Goal: Feedback & Contribution: Leave review/rating

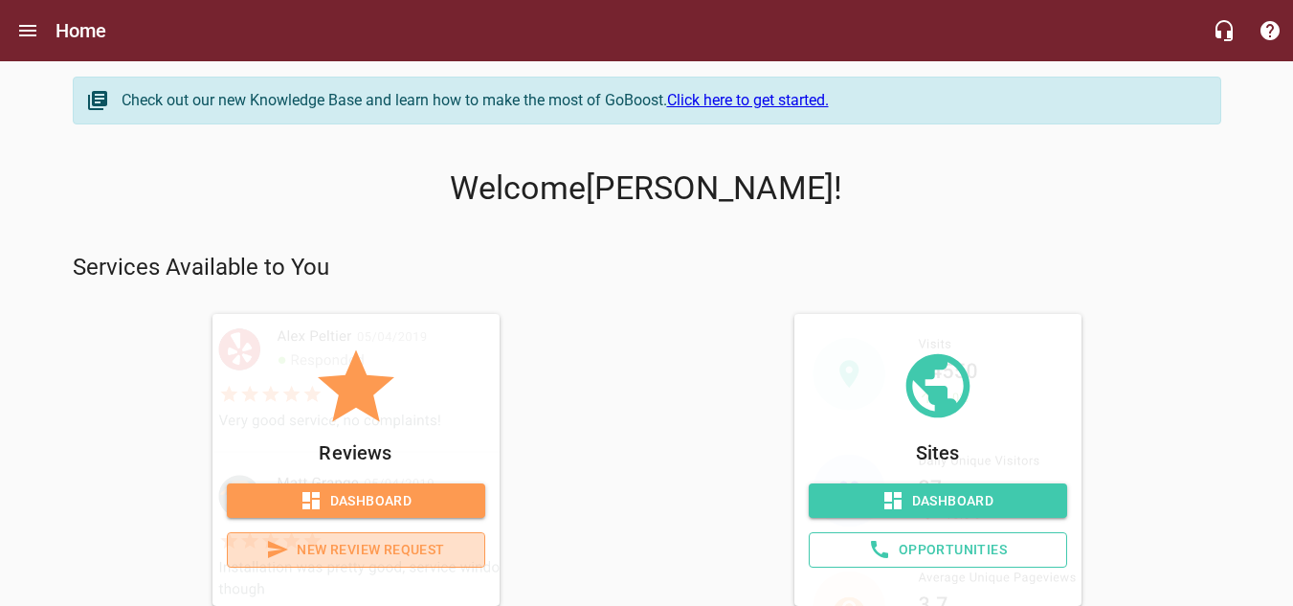
click at [330, 551] on span "New Review Request" at bounding box center [356, 550] width 226 height 24
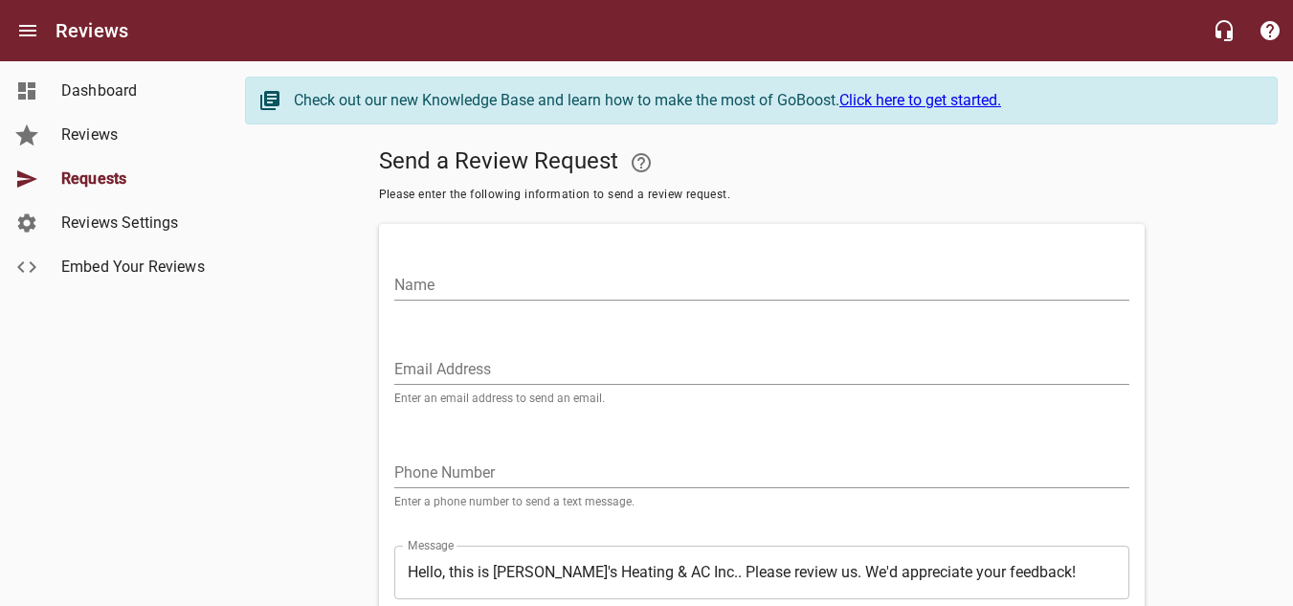
click at [523, 302] on div "Name" at bounding box center [762, 274] width 751 height 84
click at [579, 291] on input "Name" at bounding box center [761, 285] width 735 height 31
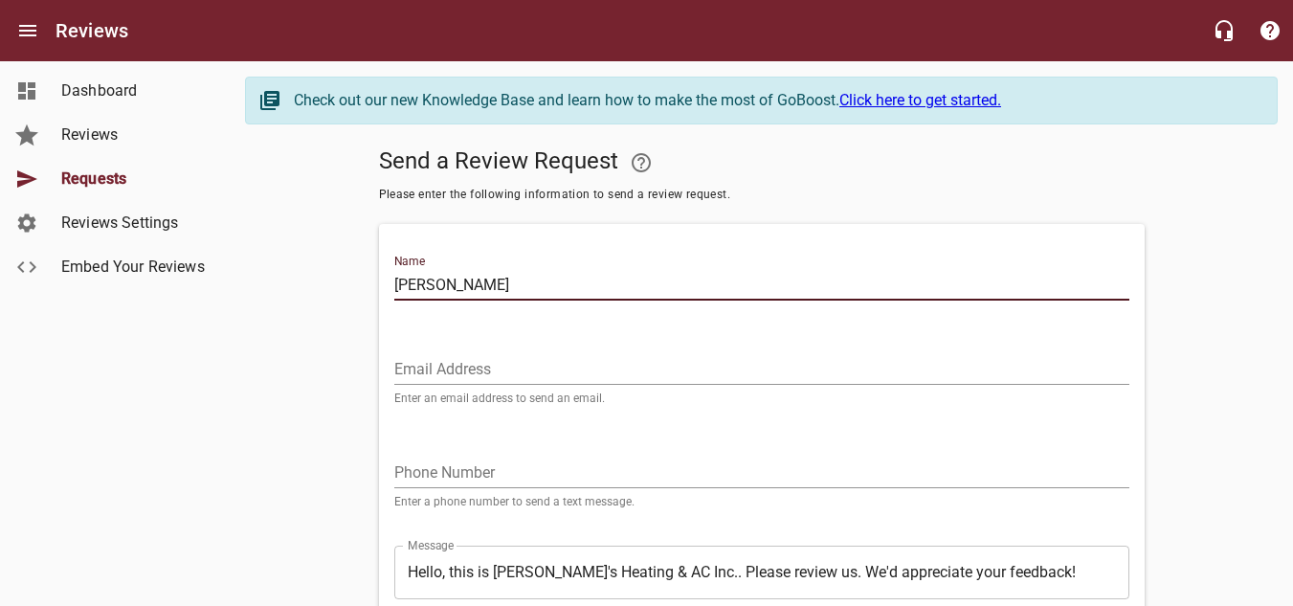
type input "[PERSON_NAME]"
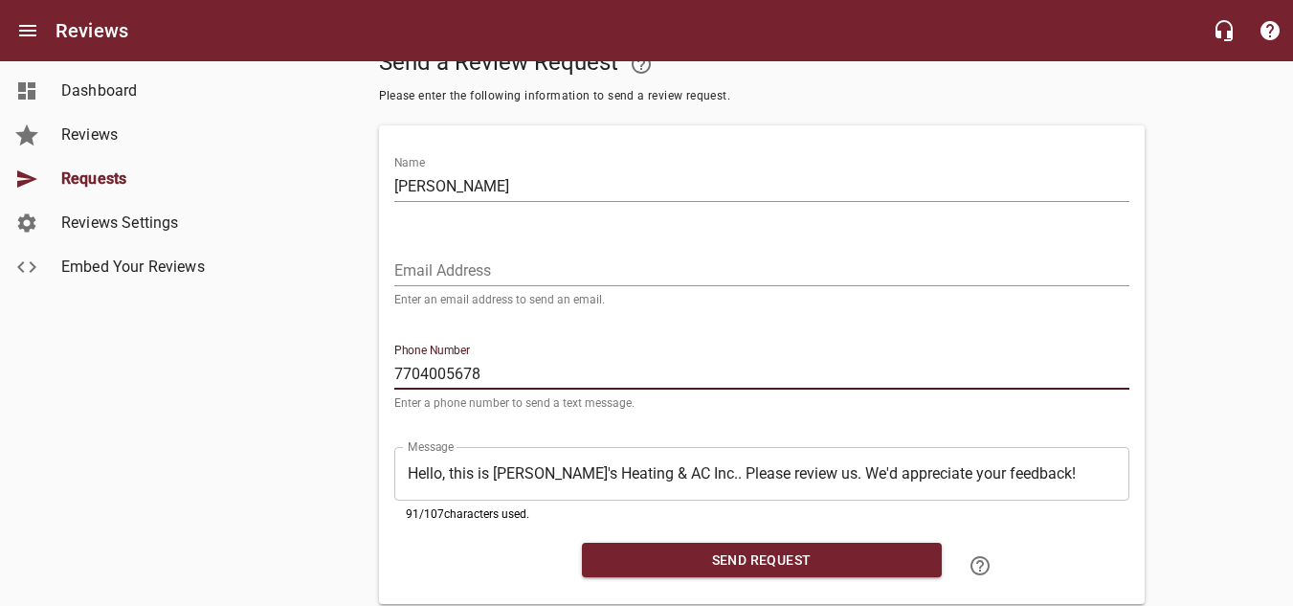
scroll to position [152, 0]
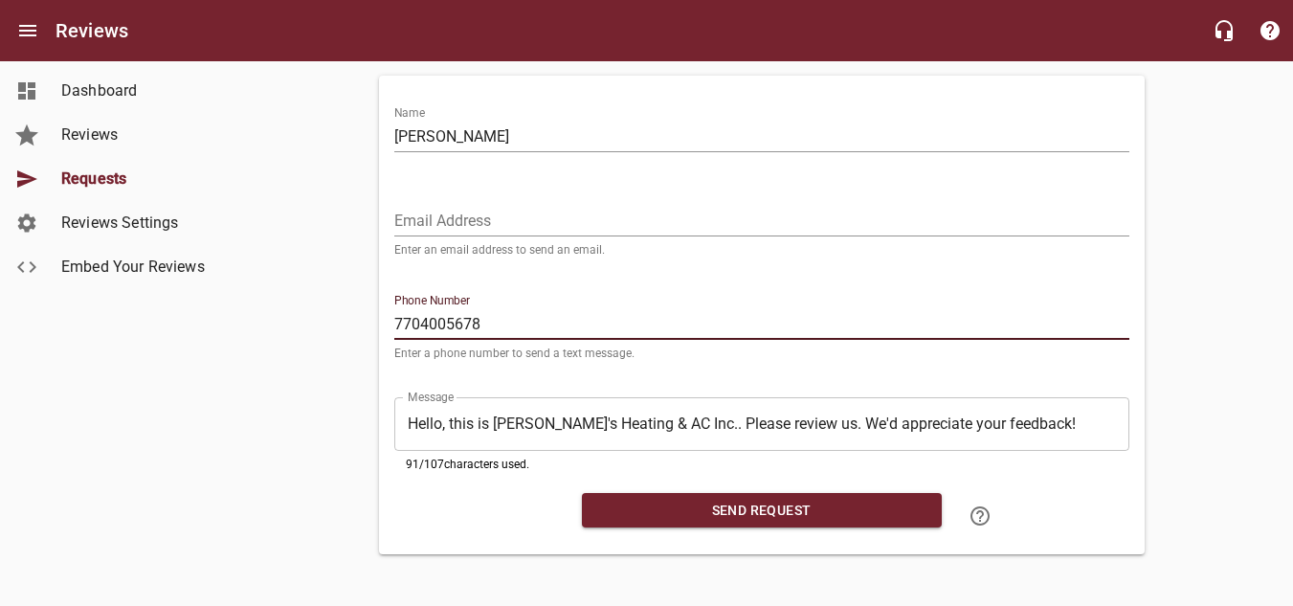
type input "7704005678"
click at [750, 503] on span "Send Request" at bounding box center [761, 511] width 329 height 24
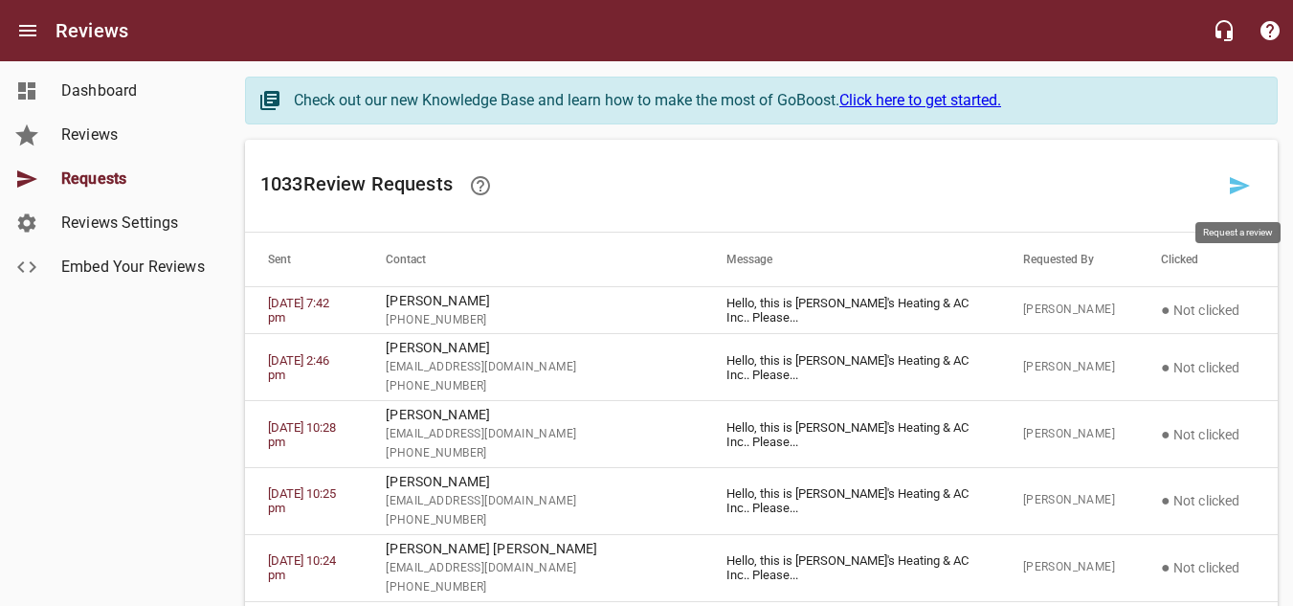
click at [1233, 183] on icon at bounding box center [1240, 185] width 20 height 17
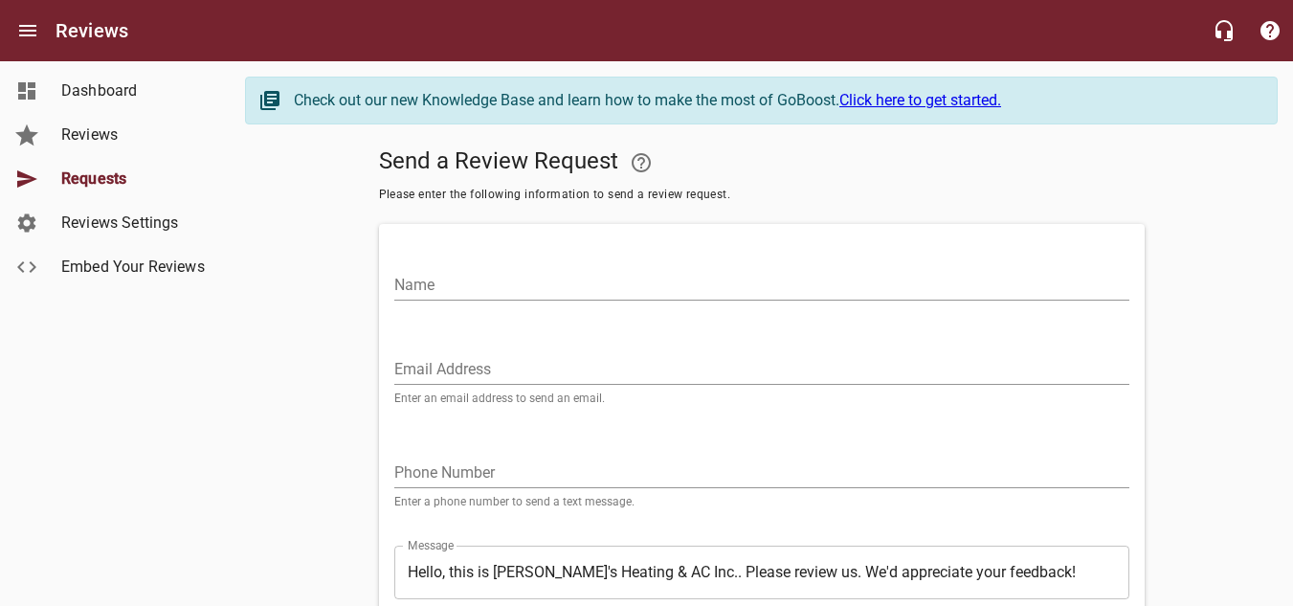
click at [515, 276] on input "Name" at bounding box center [761, 285] width 735 height 31
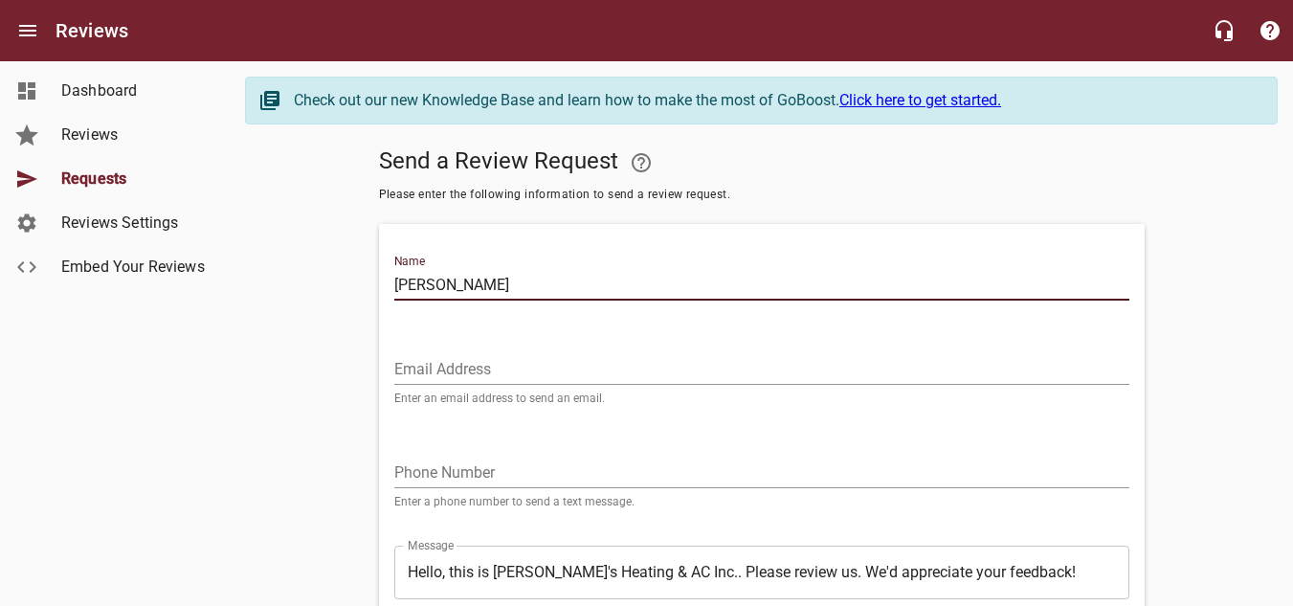
type input "[PERSON_NAME]"
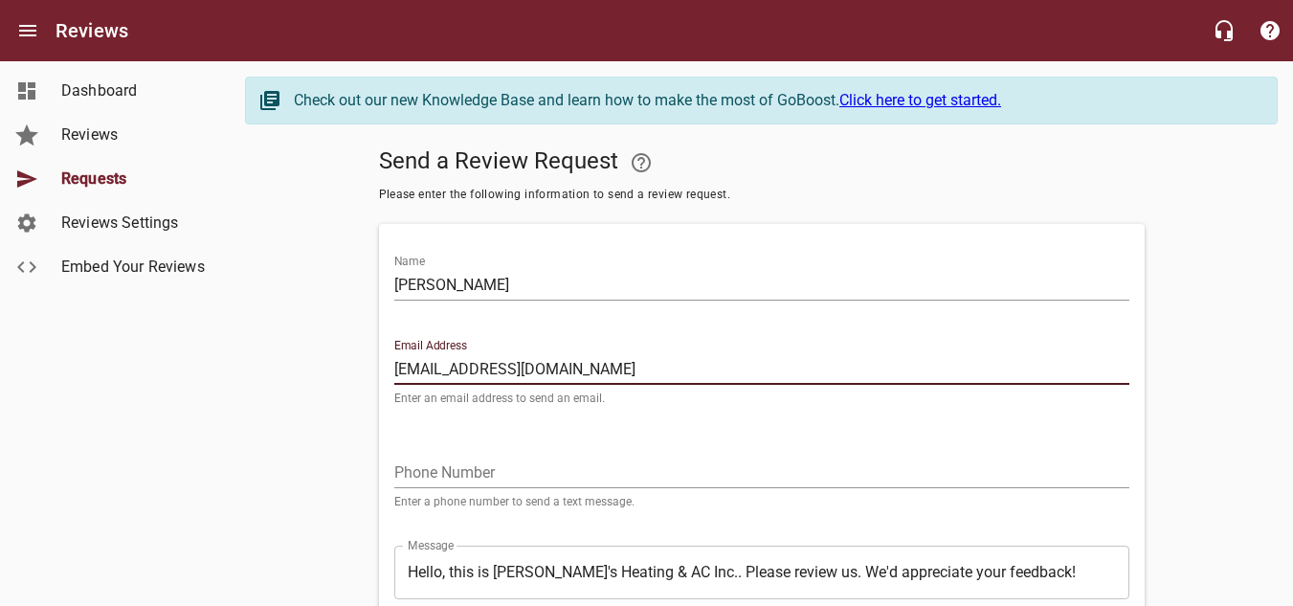
type input "[EMAIL_ADDRESS][DOMAIN_NAME]"
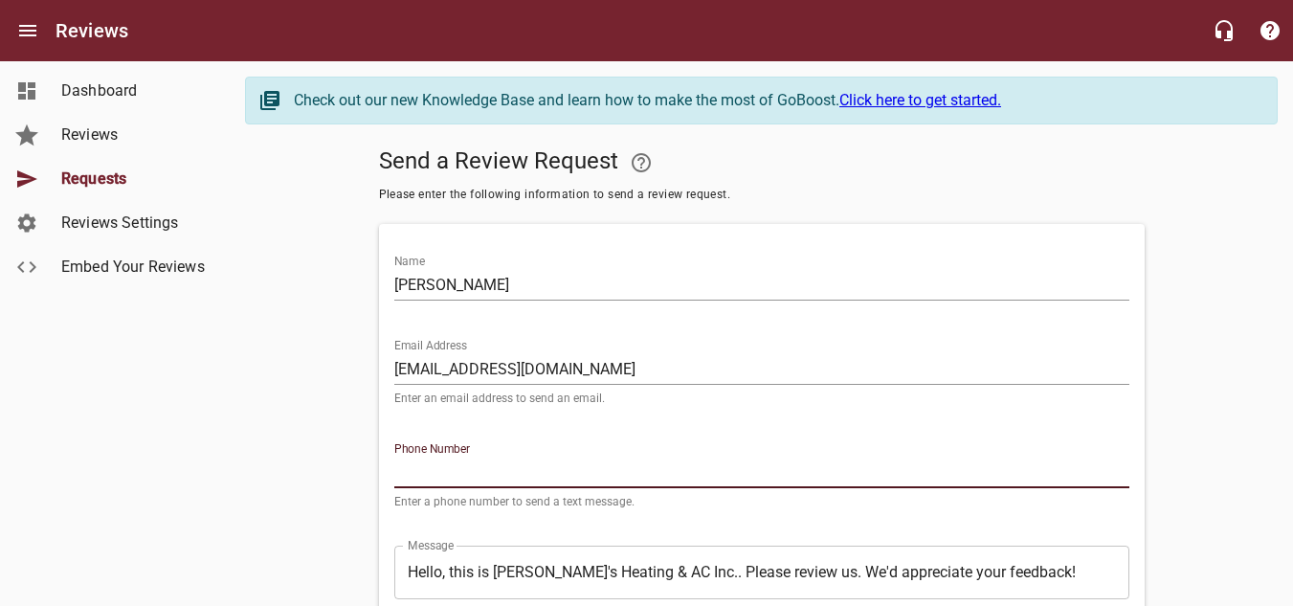
click at [451, 469] on input "tel" at bounding box center [761, 473] width 735 height 31
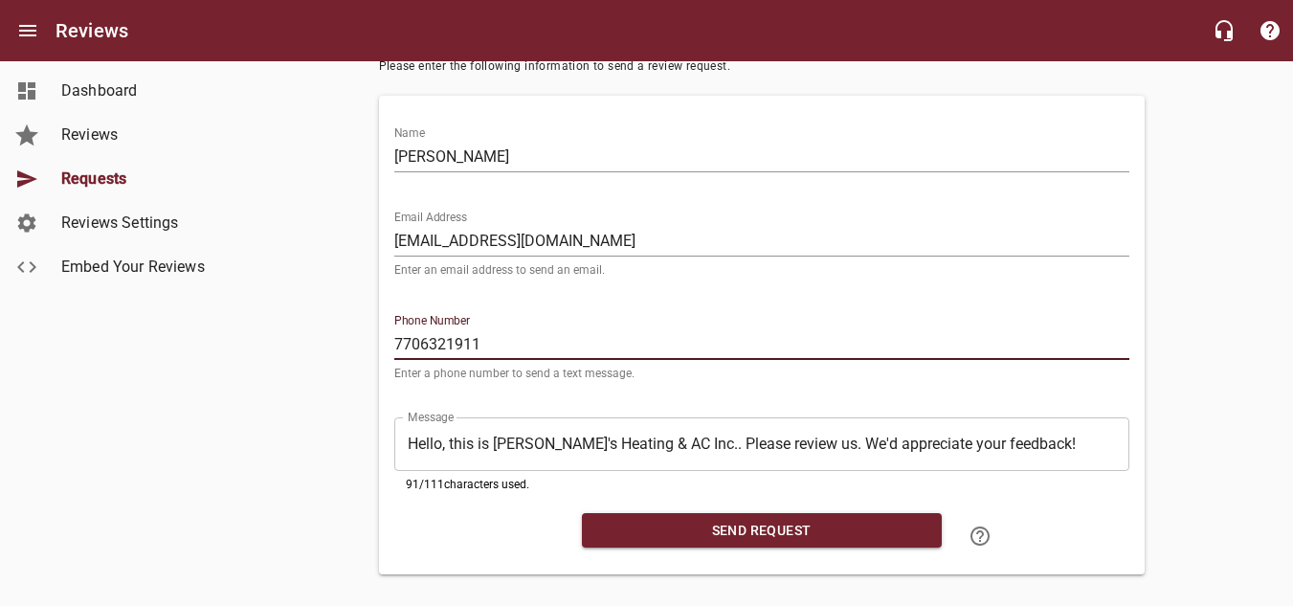
scroll to position [152, 0]
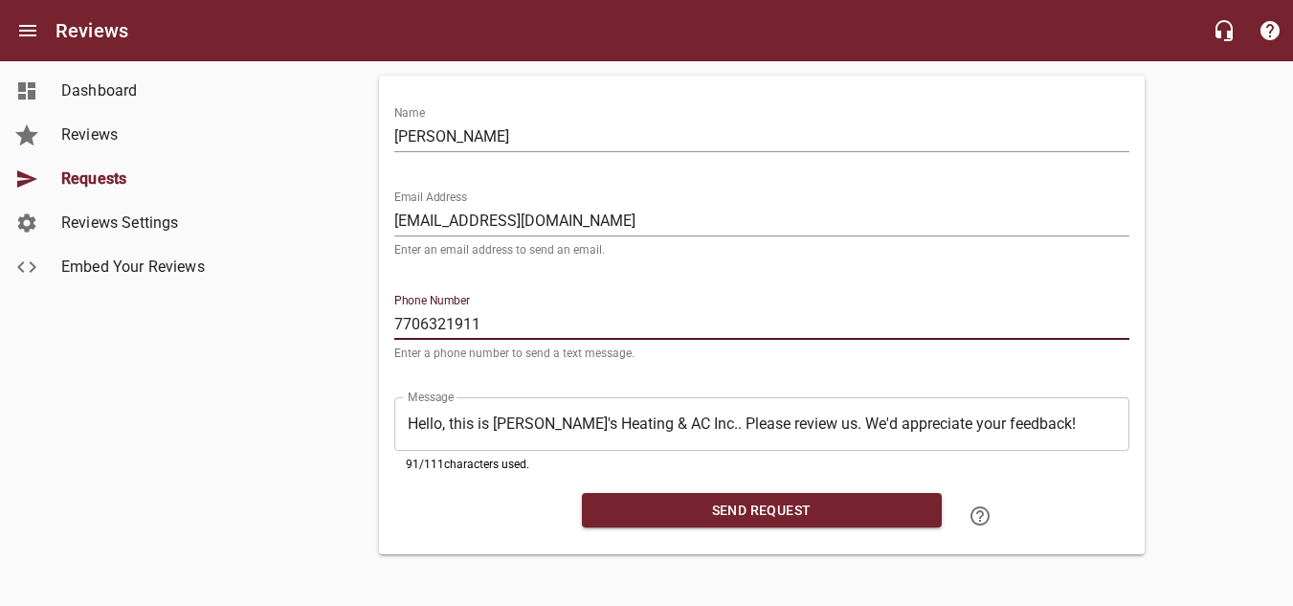
type input "7706321911"
click at [768, 512] on span "Send Request" at bounding box center [761, 511] width 329 height 24
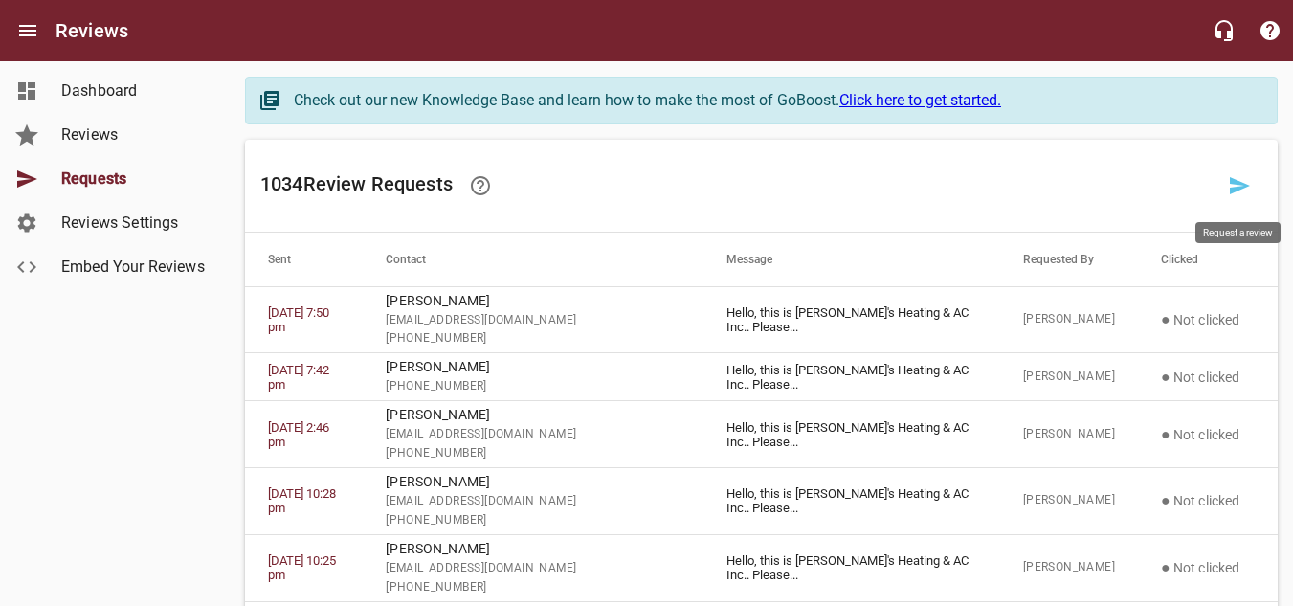
click at [1249, 187] on icon at bounding box center [1239, 185] width 23 height 23
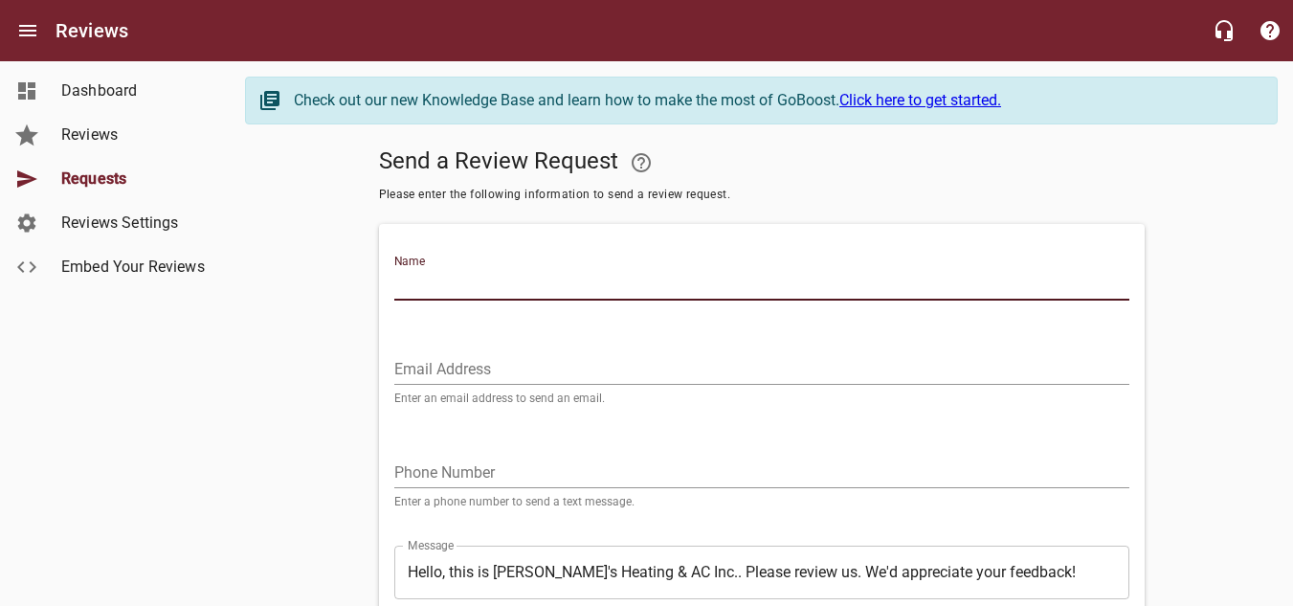
click at [578, 285] on input "Name" at bounding box center [761, 285] width 735 height 31
type input "[PERSON_NAME]"
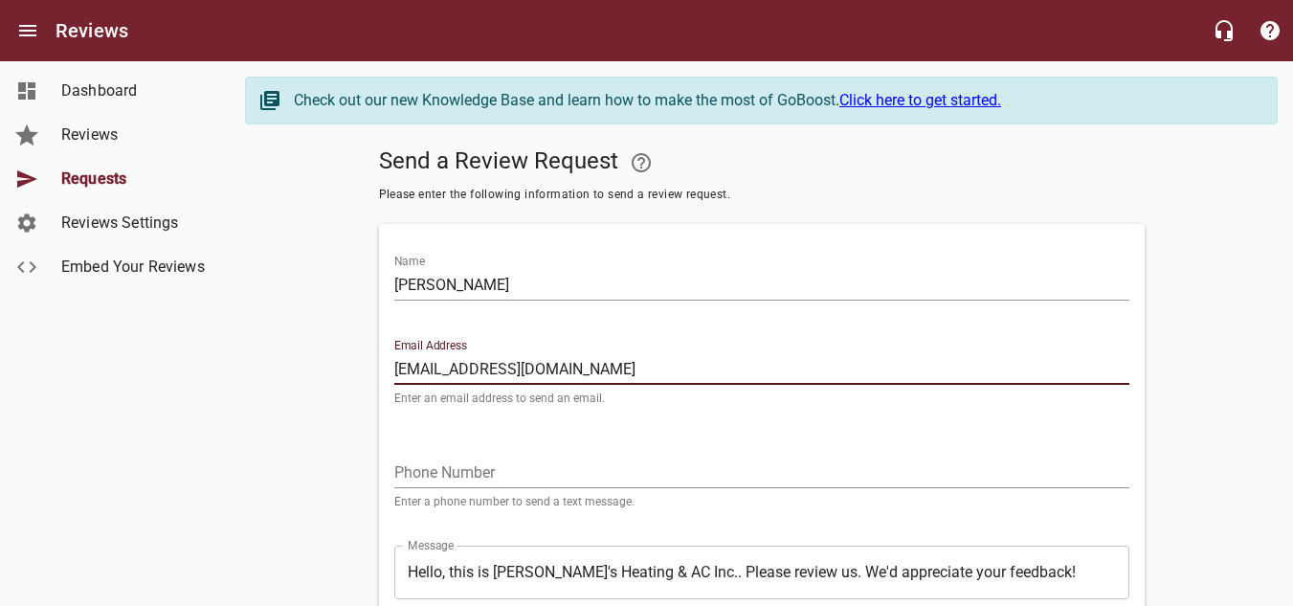
type input "[EMAIL_ADDRESS][DOMAIN_NAME]"
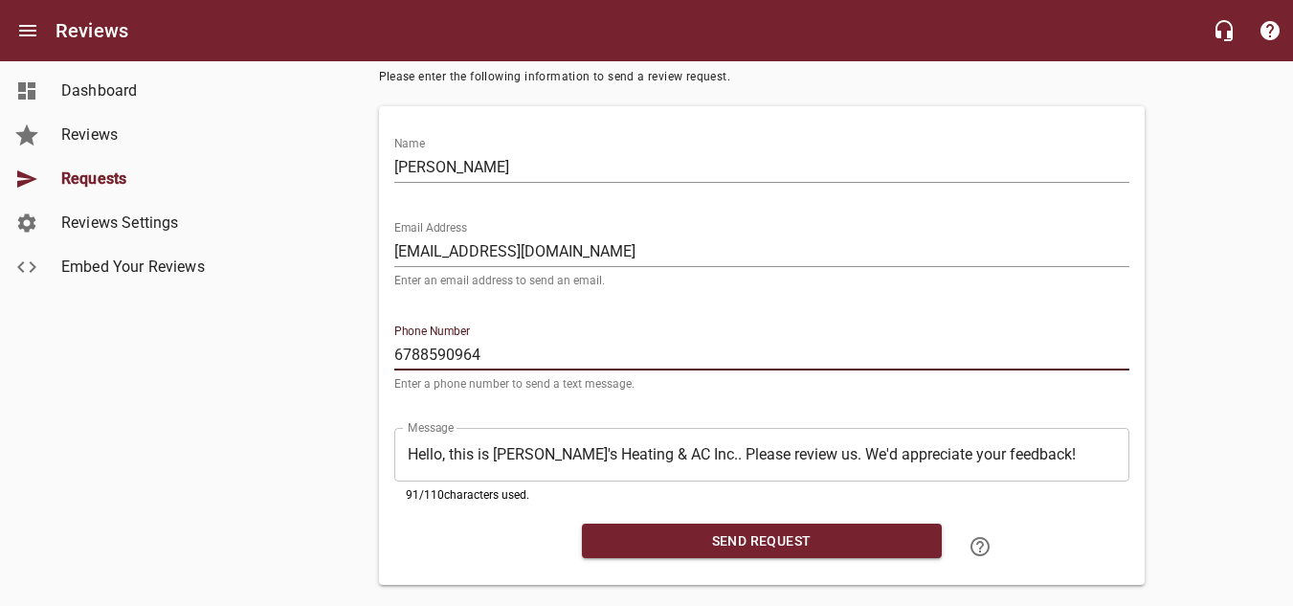
scroll to position [152, 0]
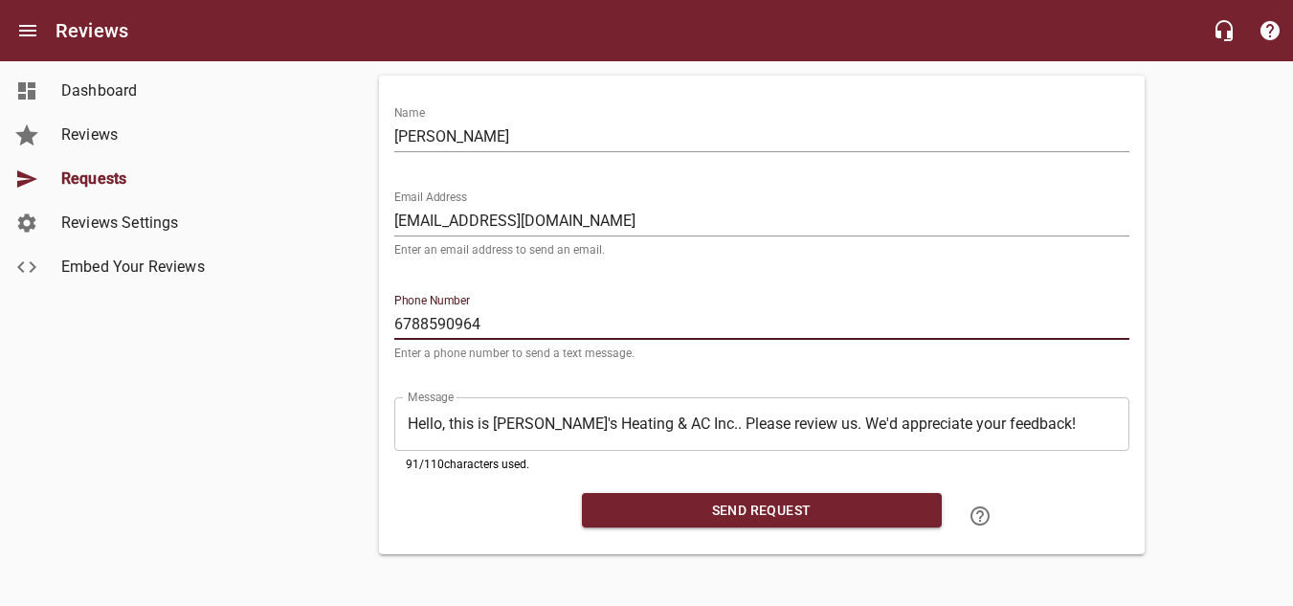
type input "6788590964"
click at [798, 500] on span "Send Request" at bounding box center [761, 511] width 329 height 24
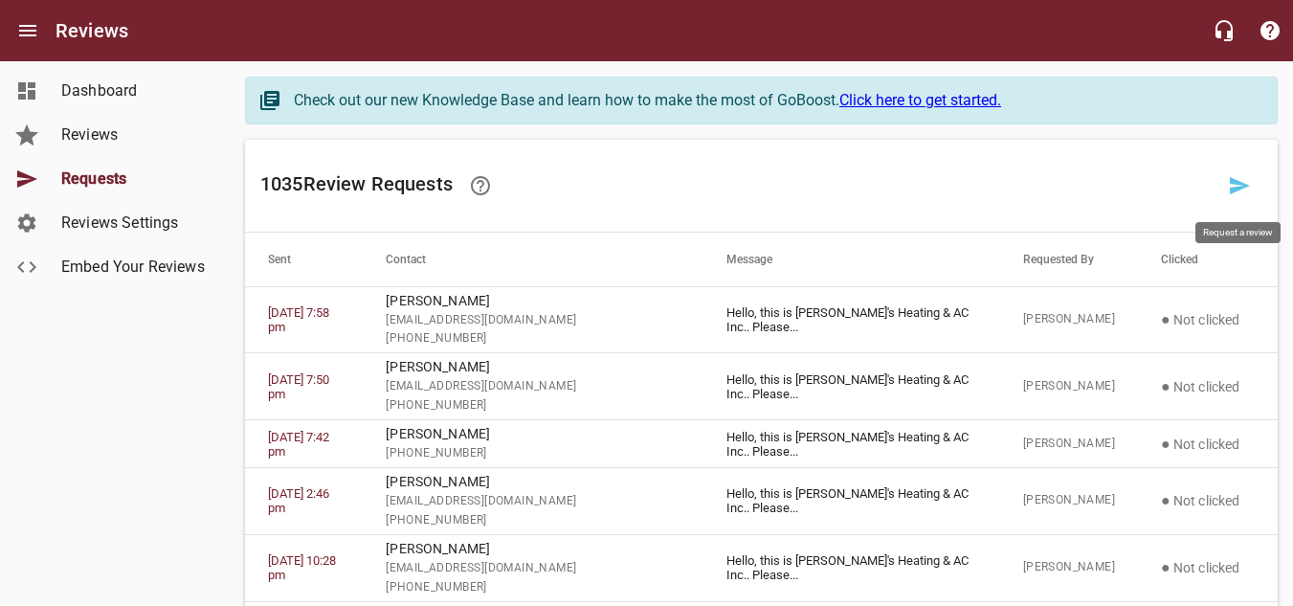
click at [1234, 176] on icon at bounding box center [1239, 185] width 23 height 23
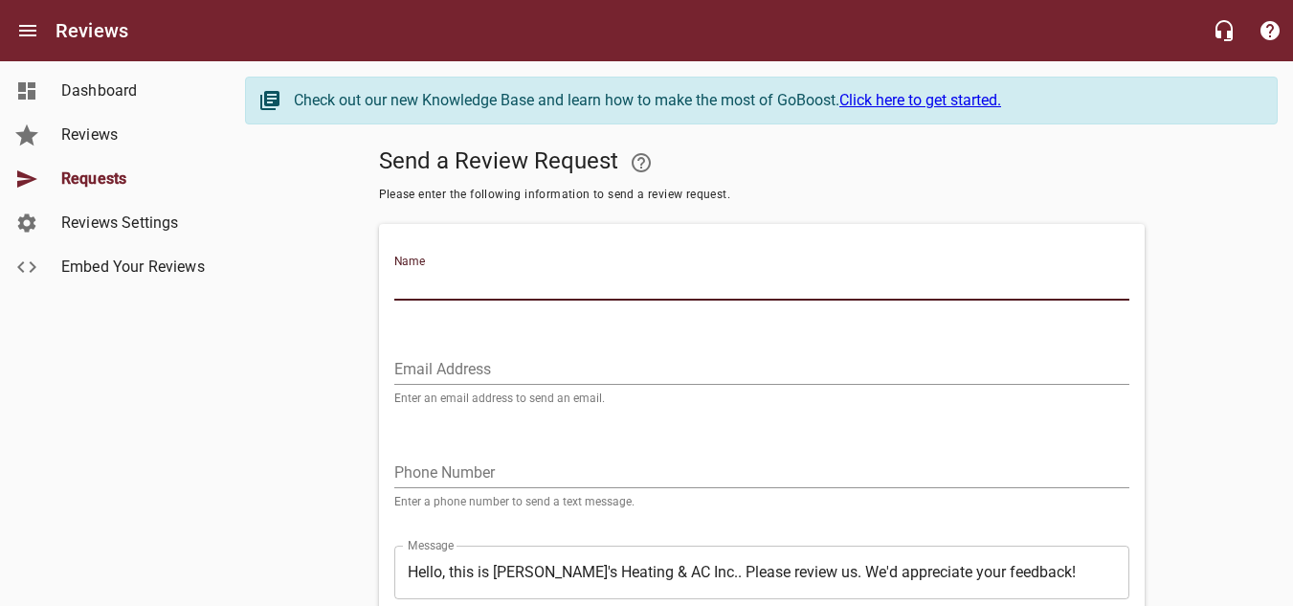
click at [576, 292] on input "Name" at bounding box center [761, 285] width 735 height 31
type input "[PERSON_NAME]"
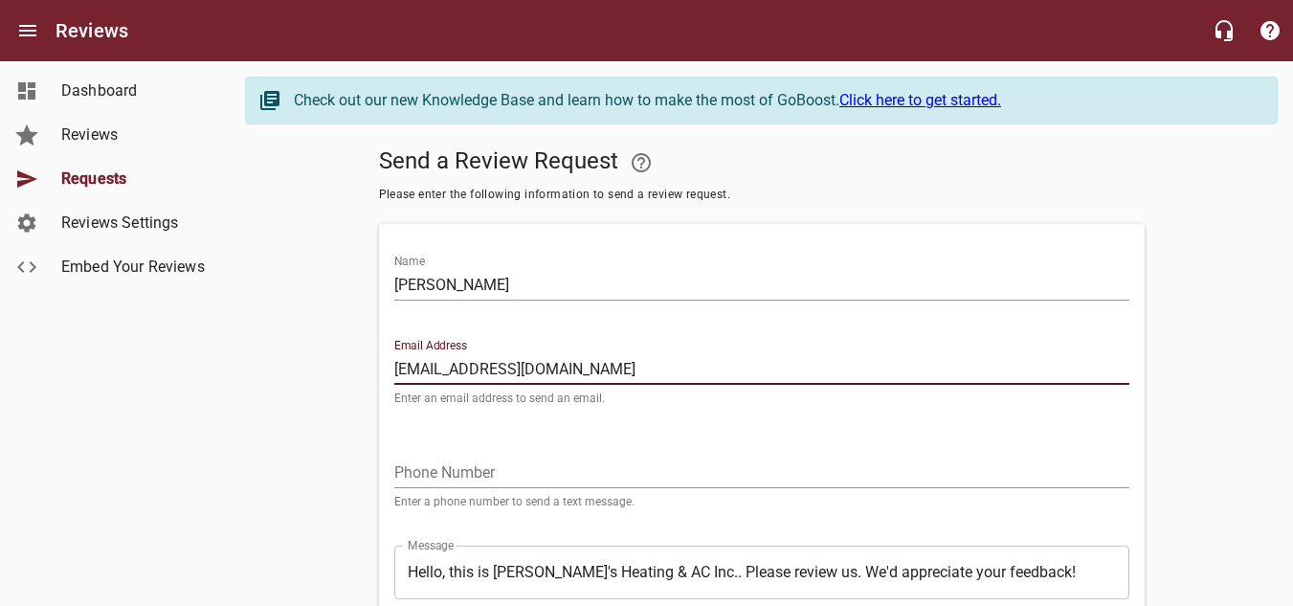
type input "[EMAIL_ADDRESS][DOMAIN_NAME]"
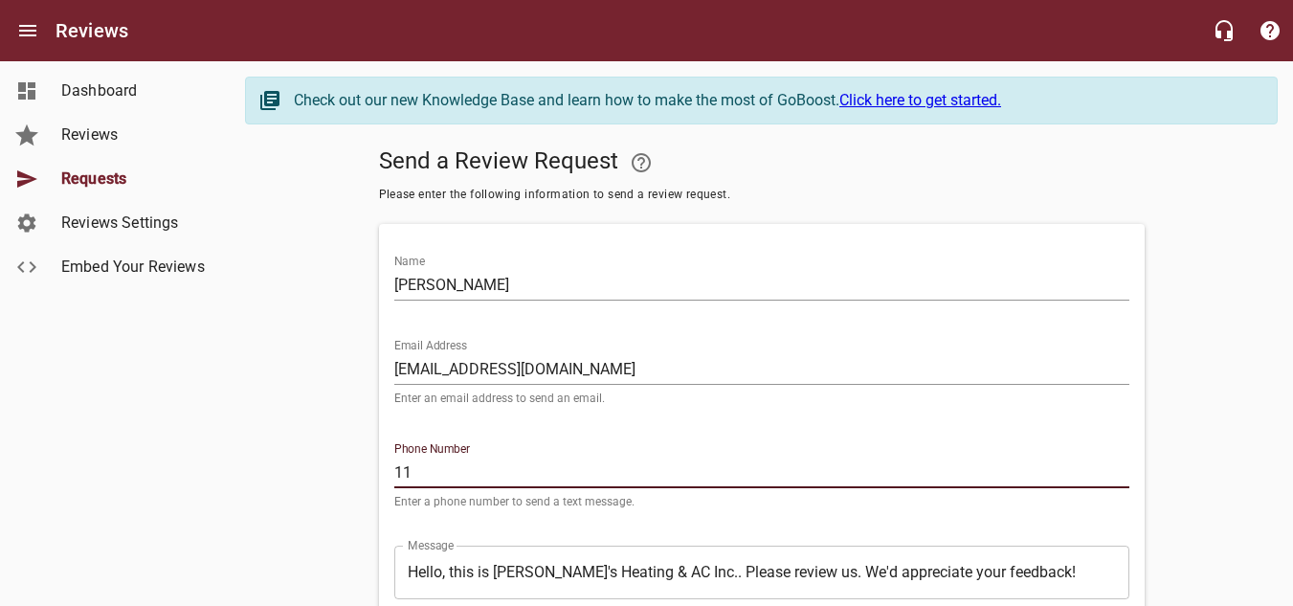
type input "1"
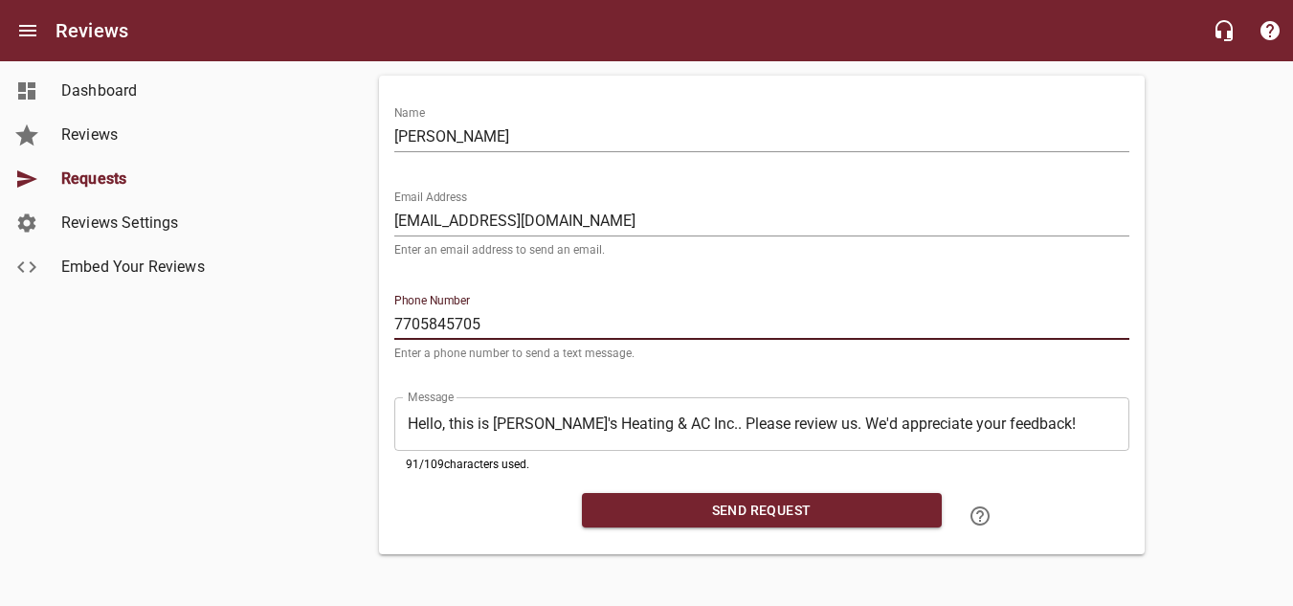
scroll to position [152, 0]
type input "7705845705"
click at [747, 506] on span "Send Request" at bounding box center [761, 511] width 329 height 24
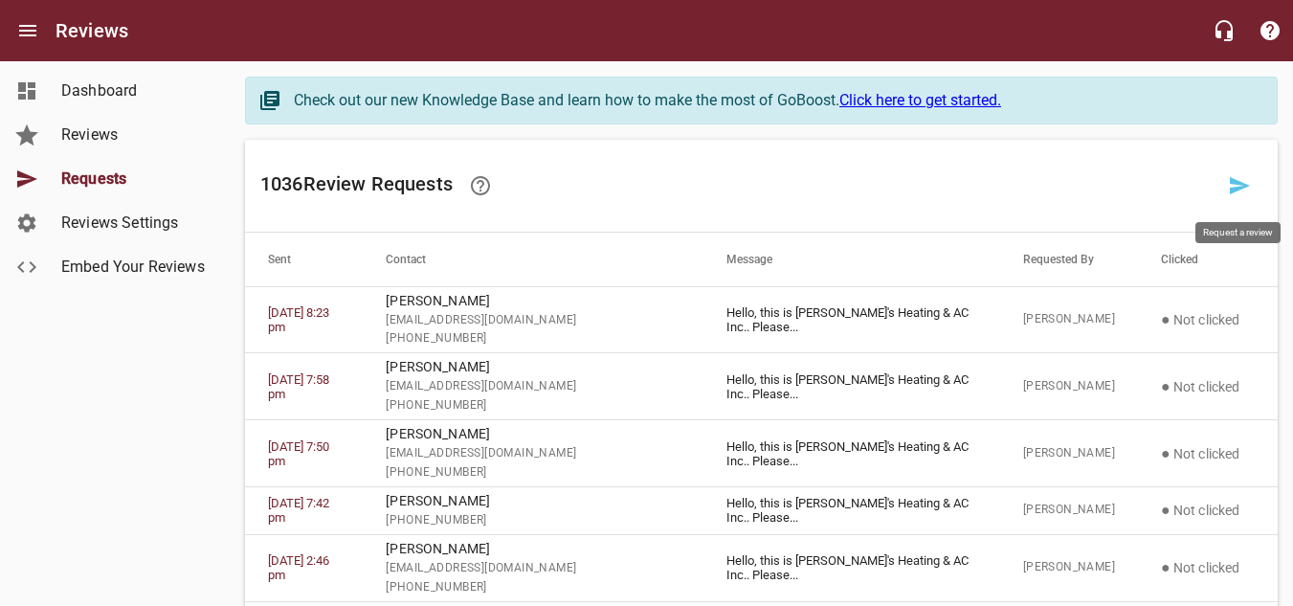
click at [1245, 186] on icon at bounding box center [1240, 185] width 20 height 17
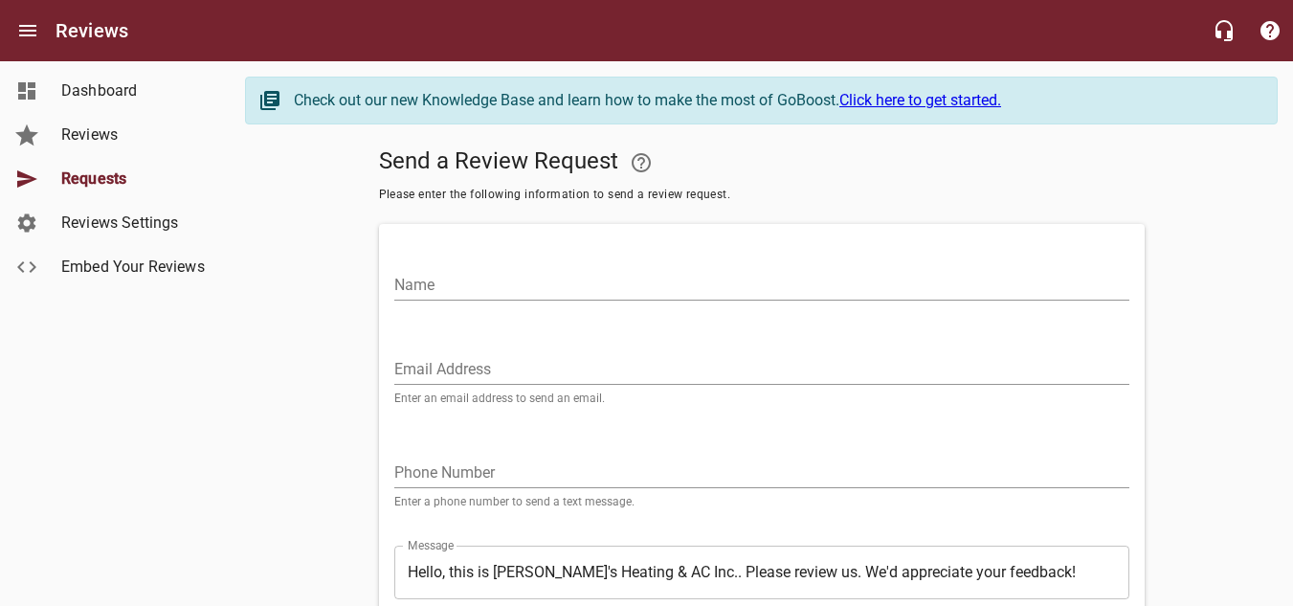
click at [462, 294] on input "Name" at bounding box center [761, 285] width 735 height 31
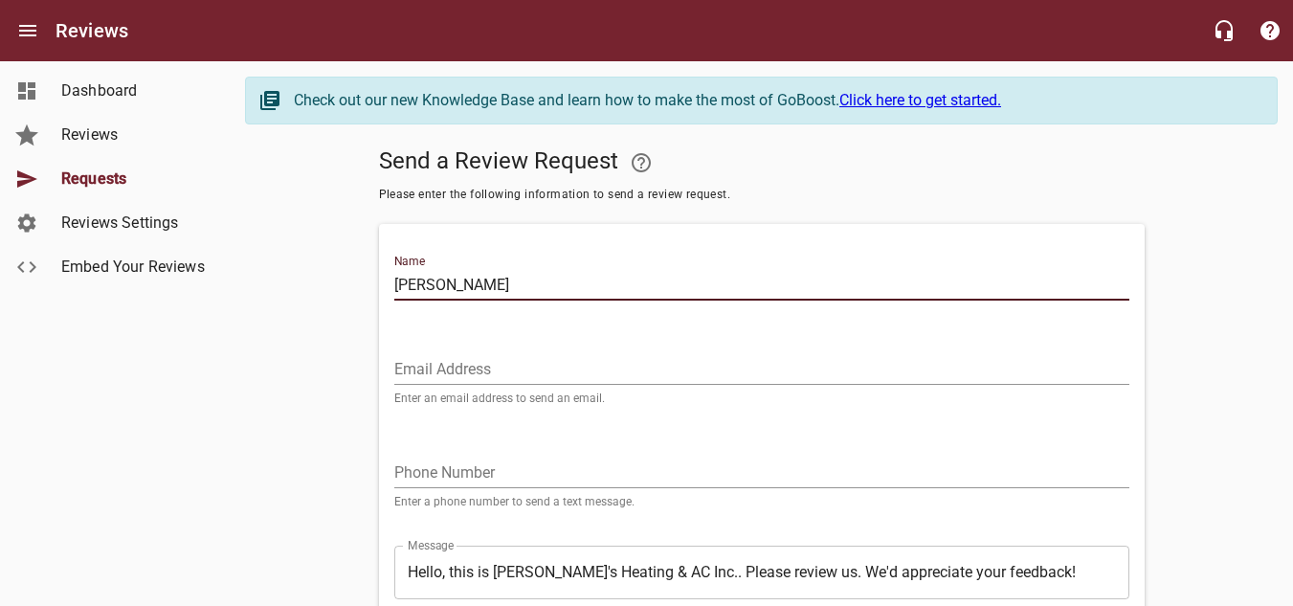
type input "[PERSON_NAME]"
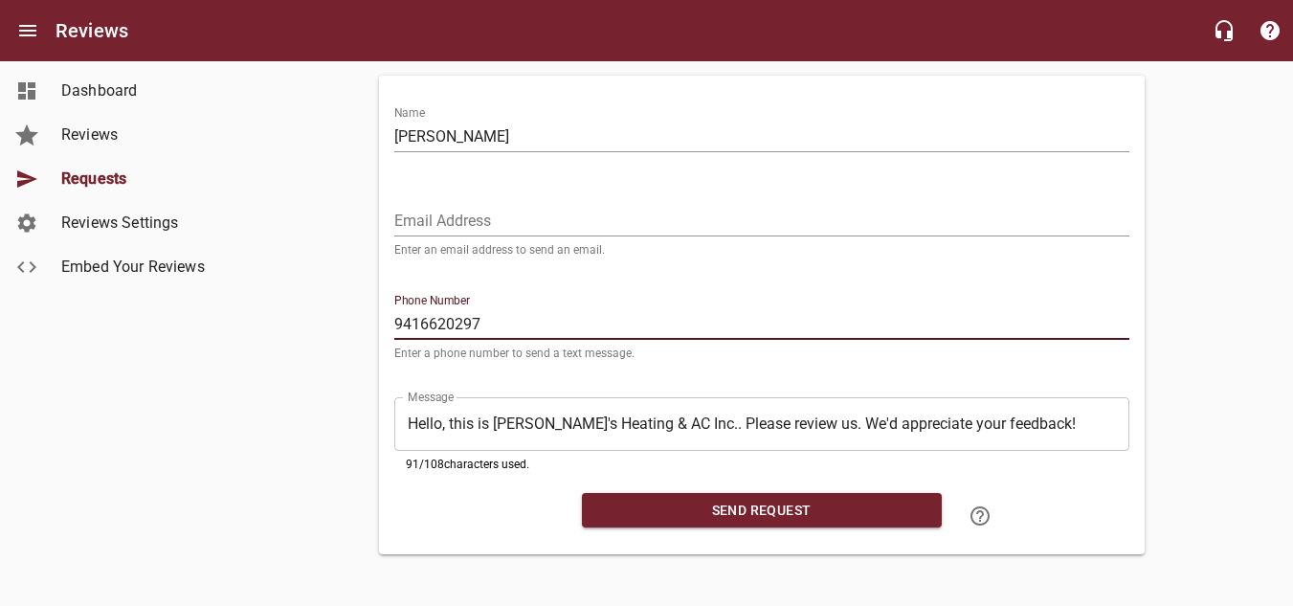
scroll to position [152, 0]
type input "9416620297"
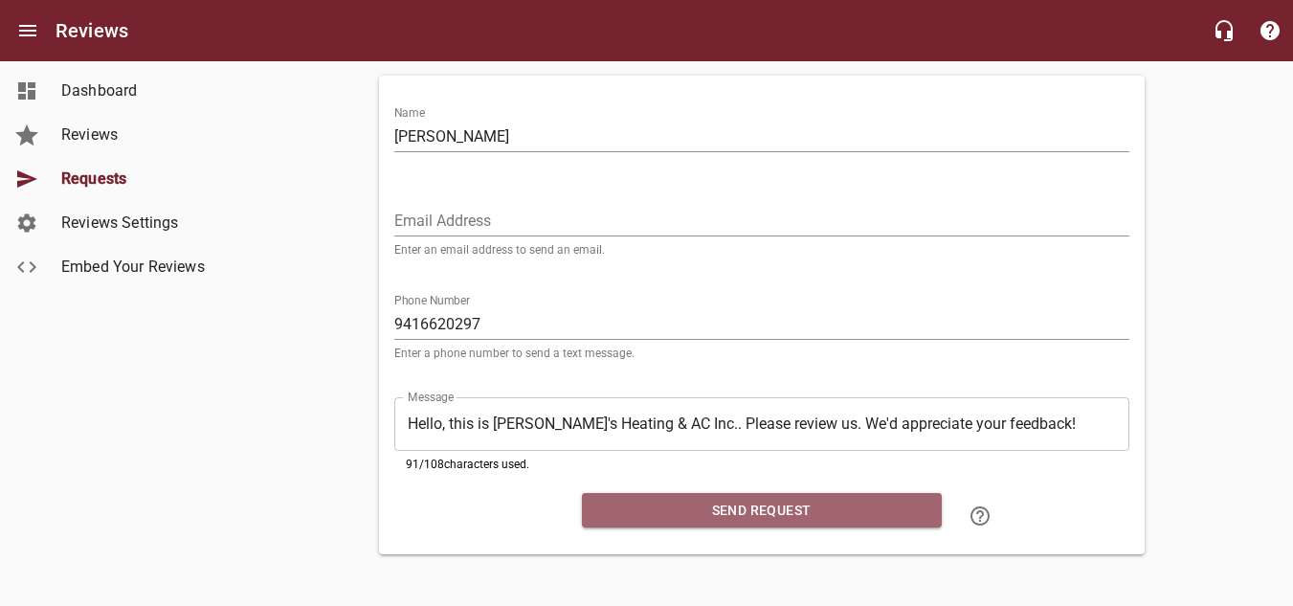
click at [729, 506] on span "Send Request" at bounding box center [761, 511] width 329 height 24
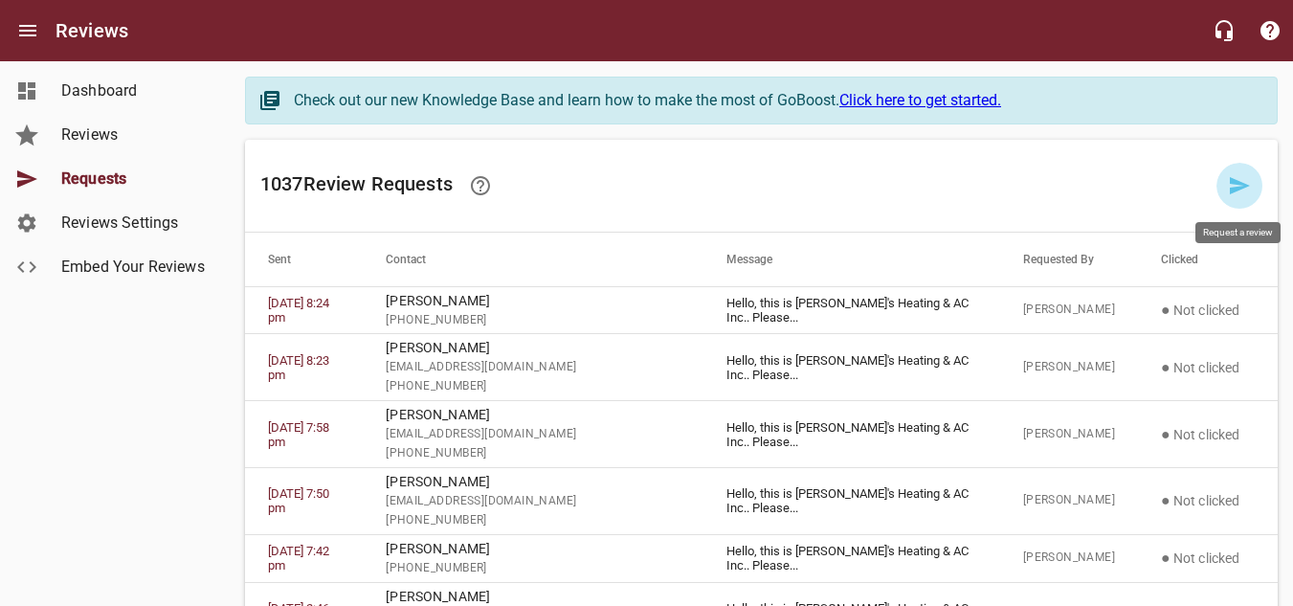
click at [1235, 187] on icon at bounding box center [1239, 185] width 23 height 23
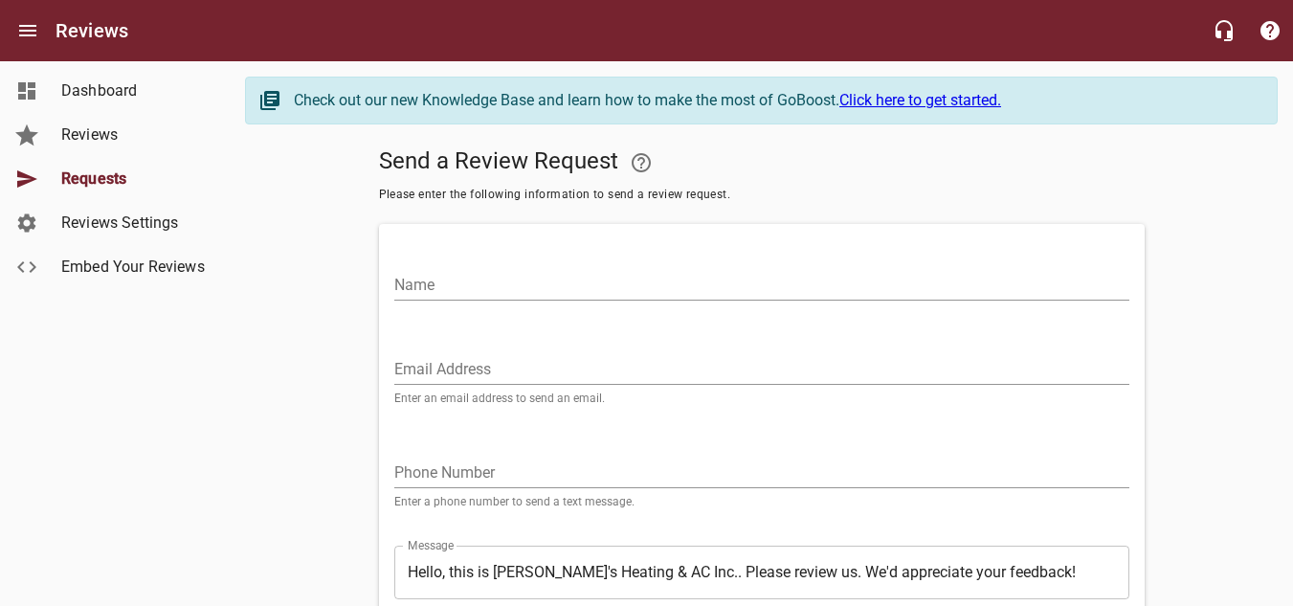
click at [716, 281] on input "Name" at bounding box center [761, 285] width 735 height 31
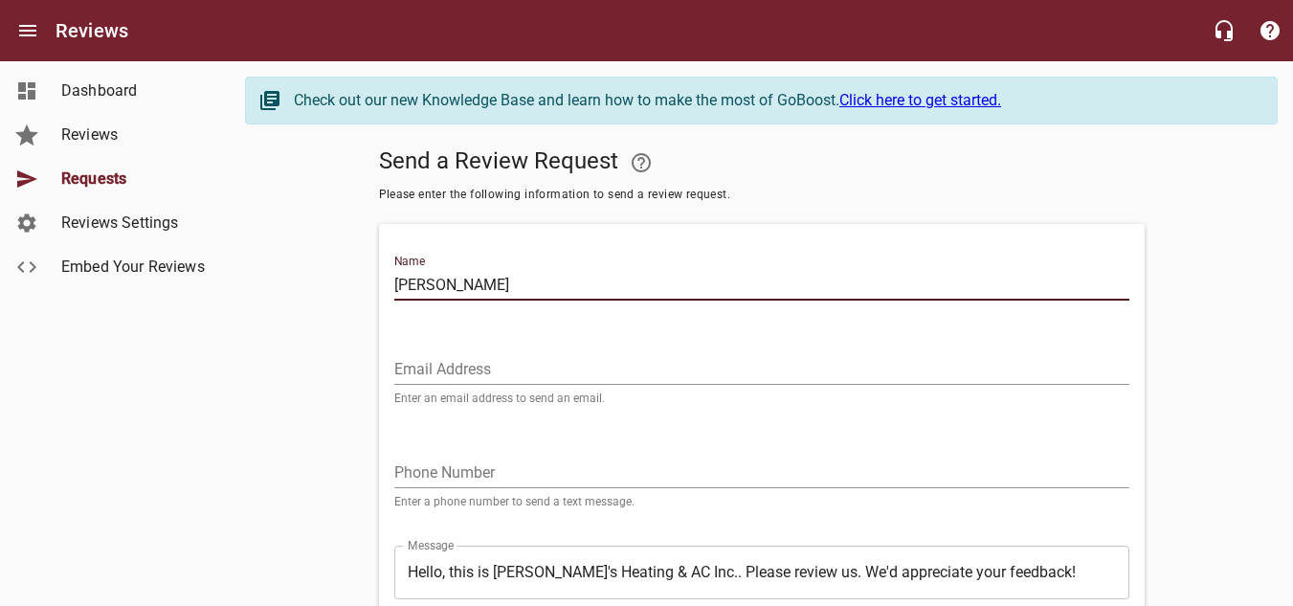
type input "[PERSON_NAME]"
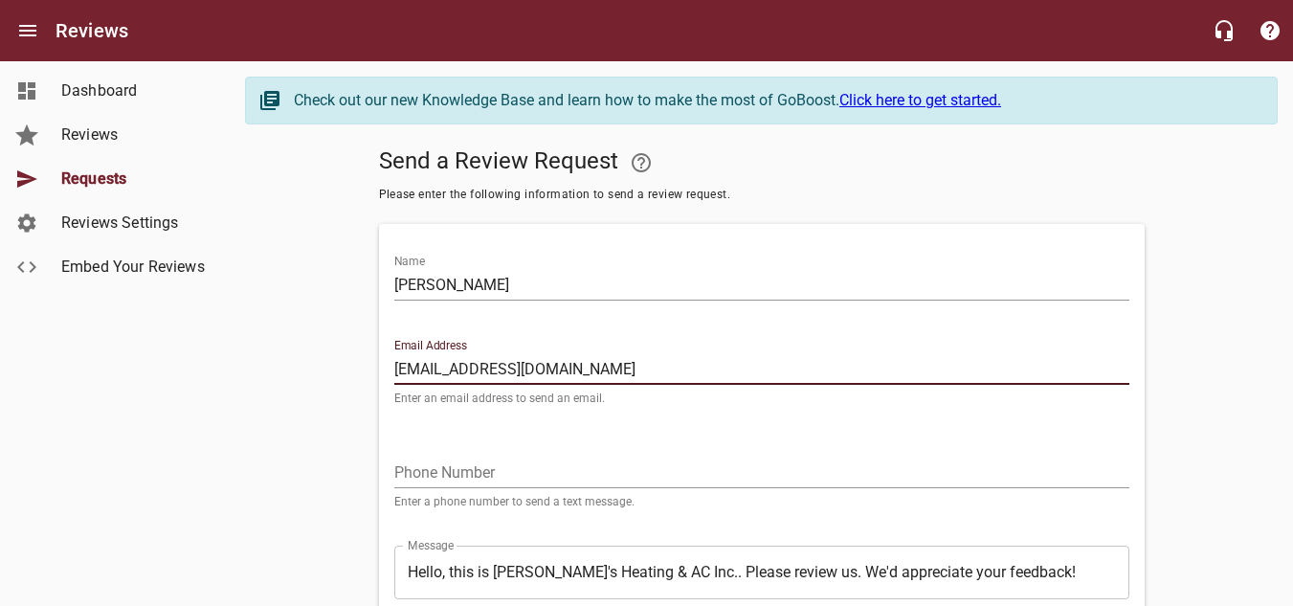
type input "[EMAIL_ADDRESS][DOMAIN_NAME]"
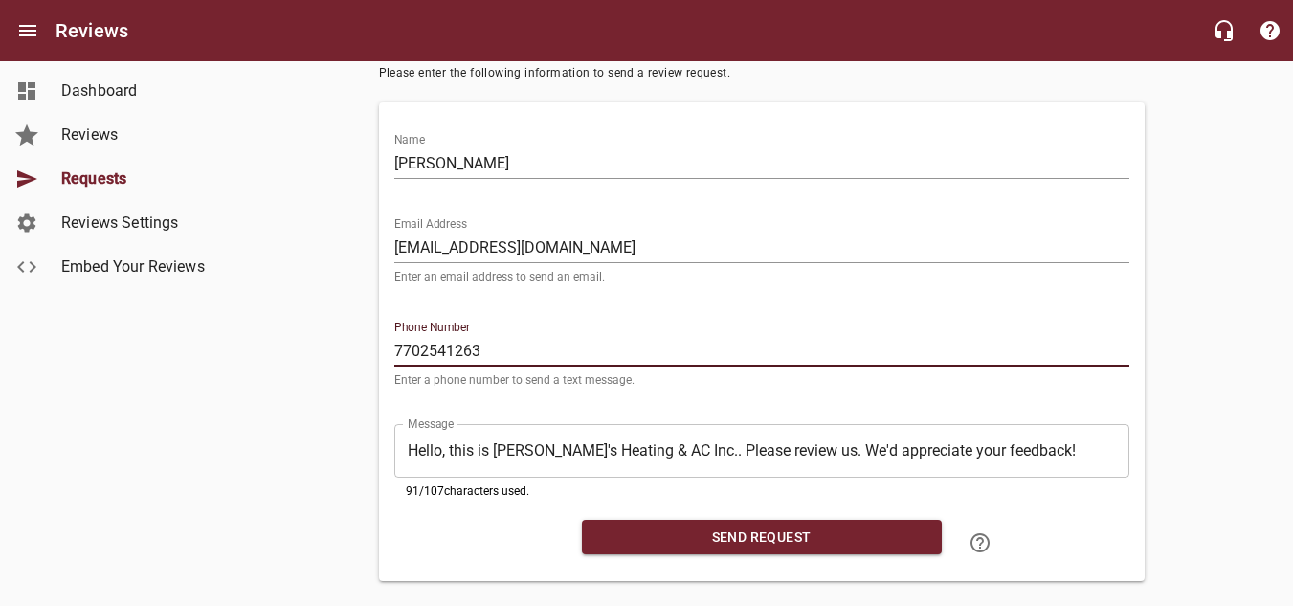
scroll to position [152, 0]
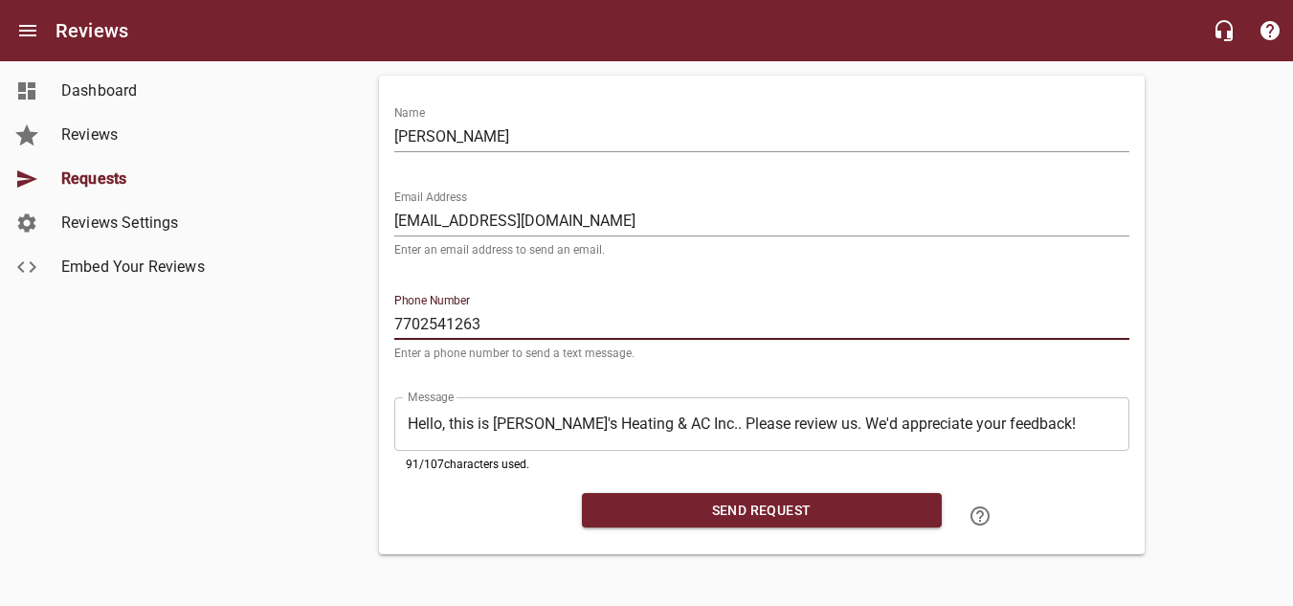
type input "7702541263"
click at [793, 505] on span "Send Request" at bounding box center [761, 511] width 329 height 24
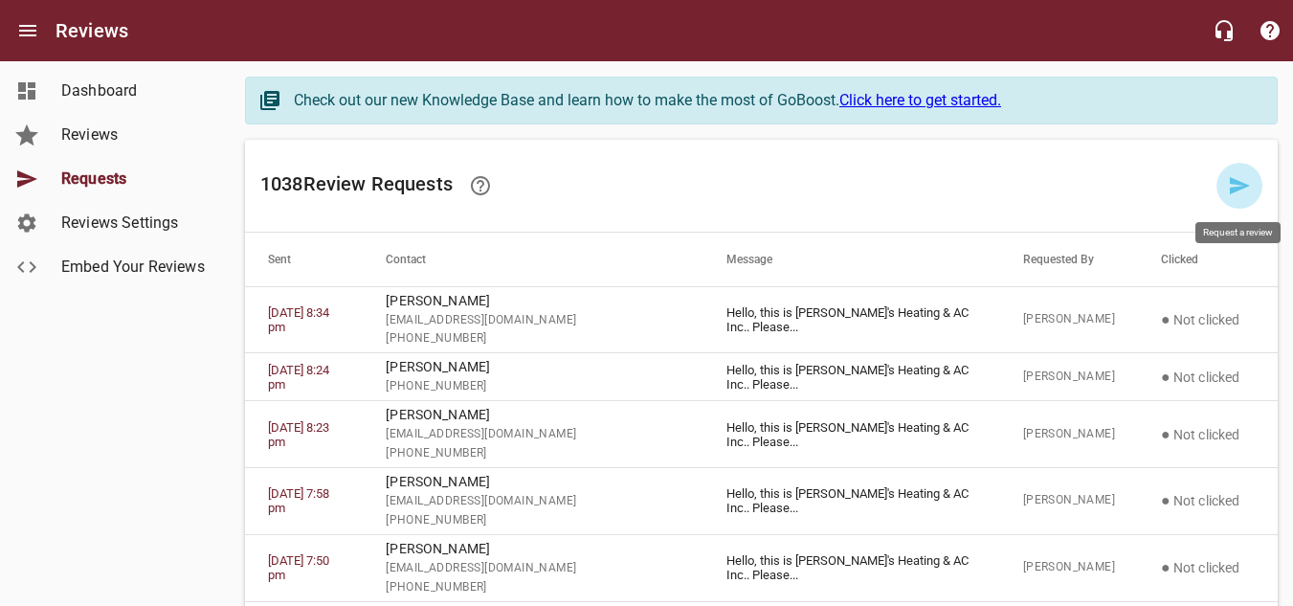
click at [1247, 183] on icon at bounding box center [1239, 185] width 23 height 23
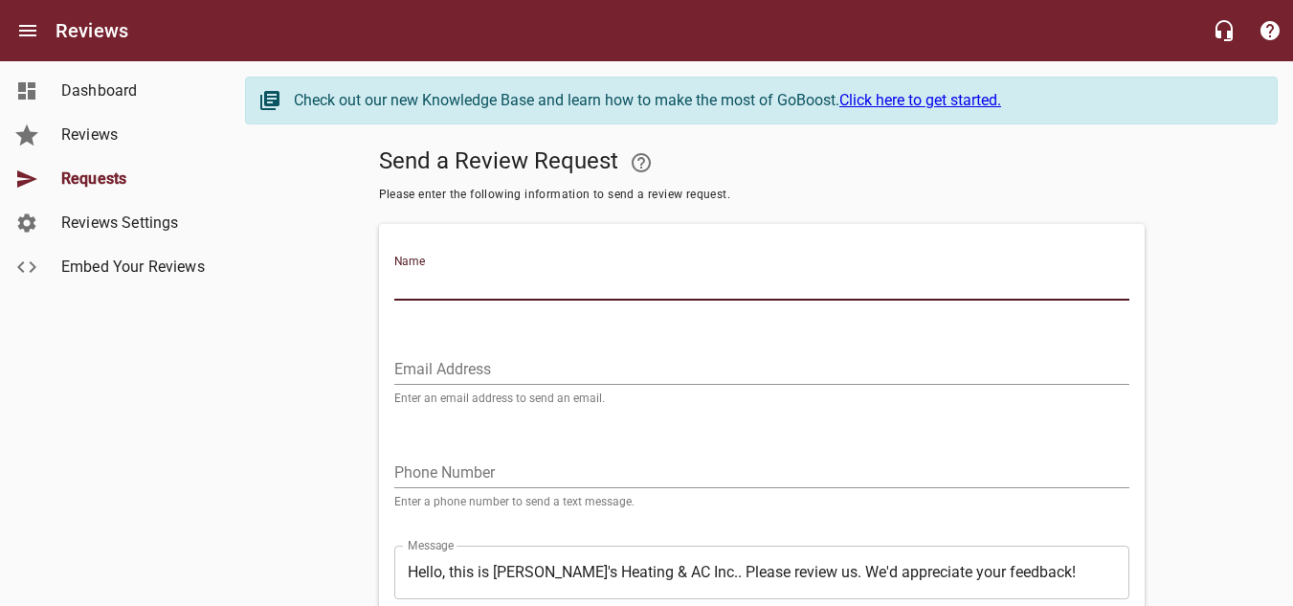
click at [478, 287] on input "Name" at bounding box center [761, 285] width 735 height 31
type input "[PERSON_NAME]"
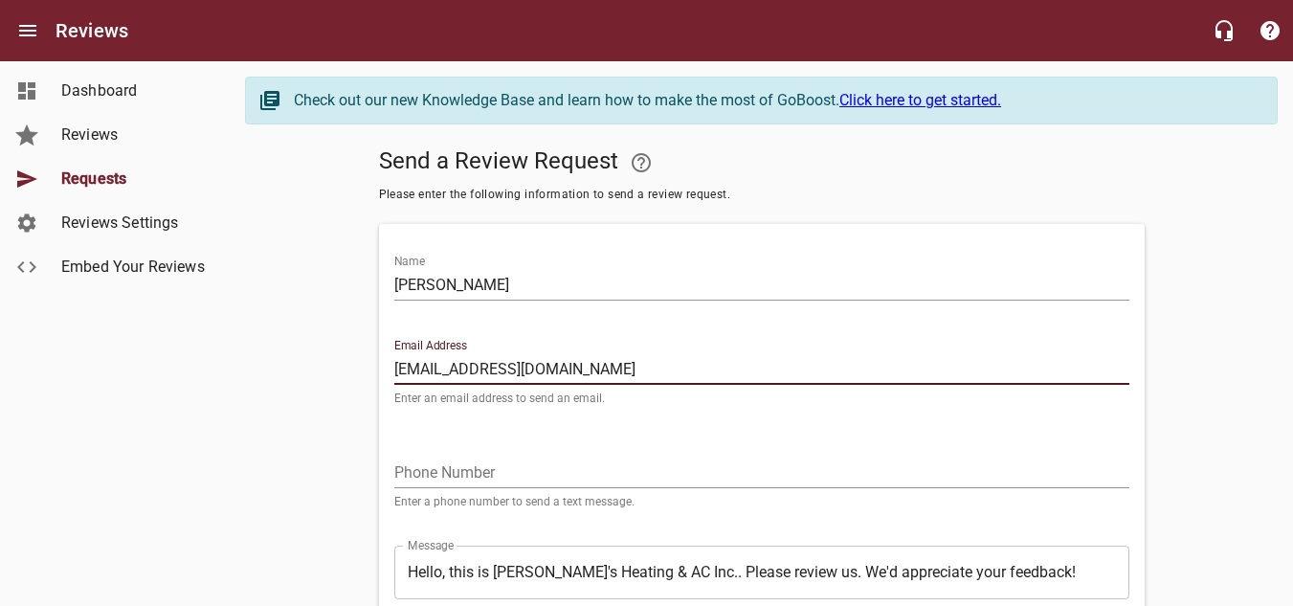
type input "[EMAIL_ADDRESS][DOMAIN_NAME]"
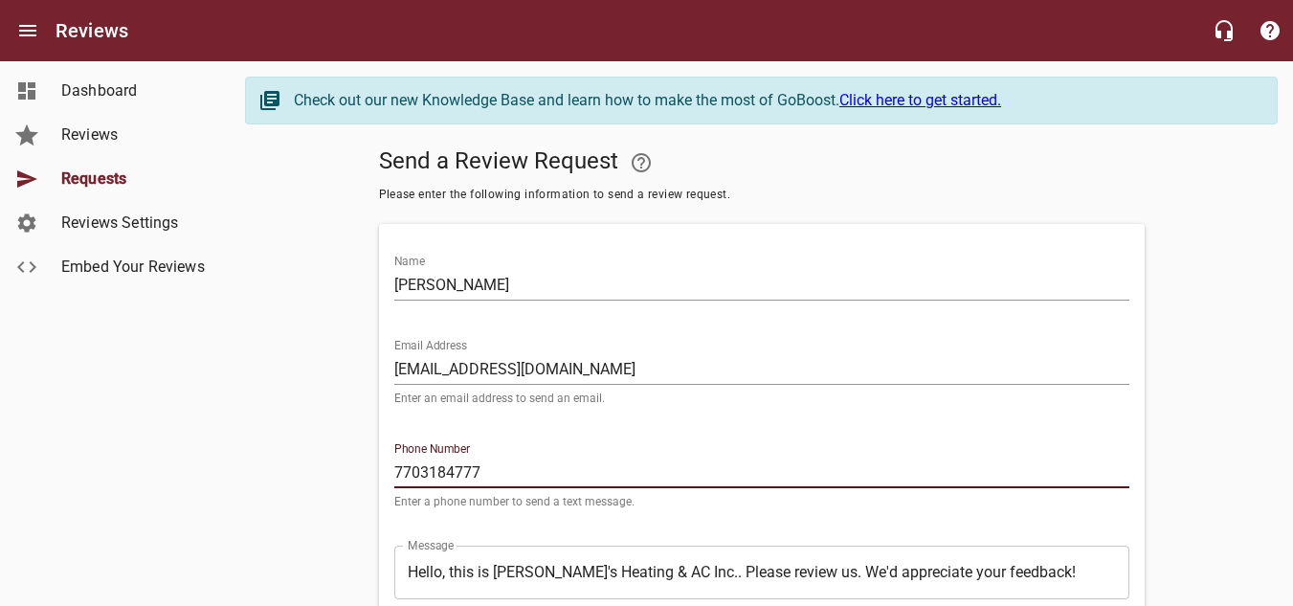
type input "7703184777"
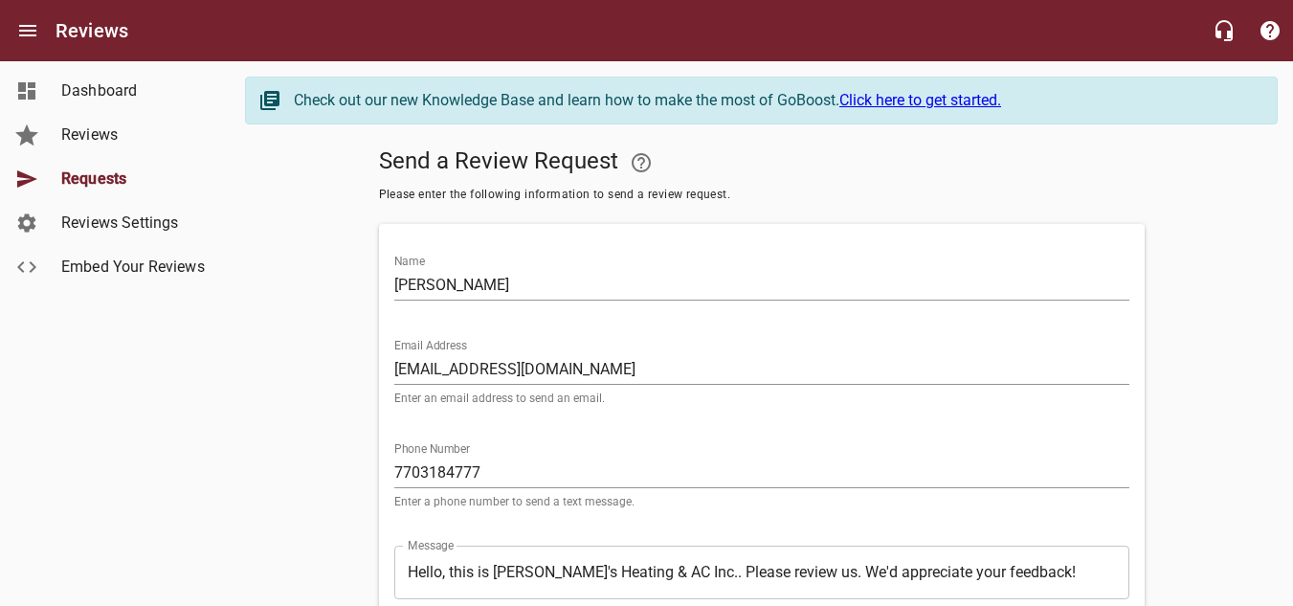
scroll to position [152, 0]
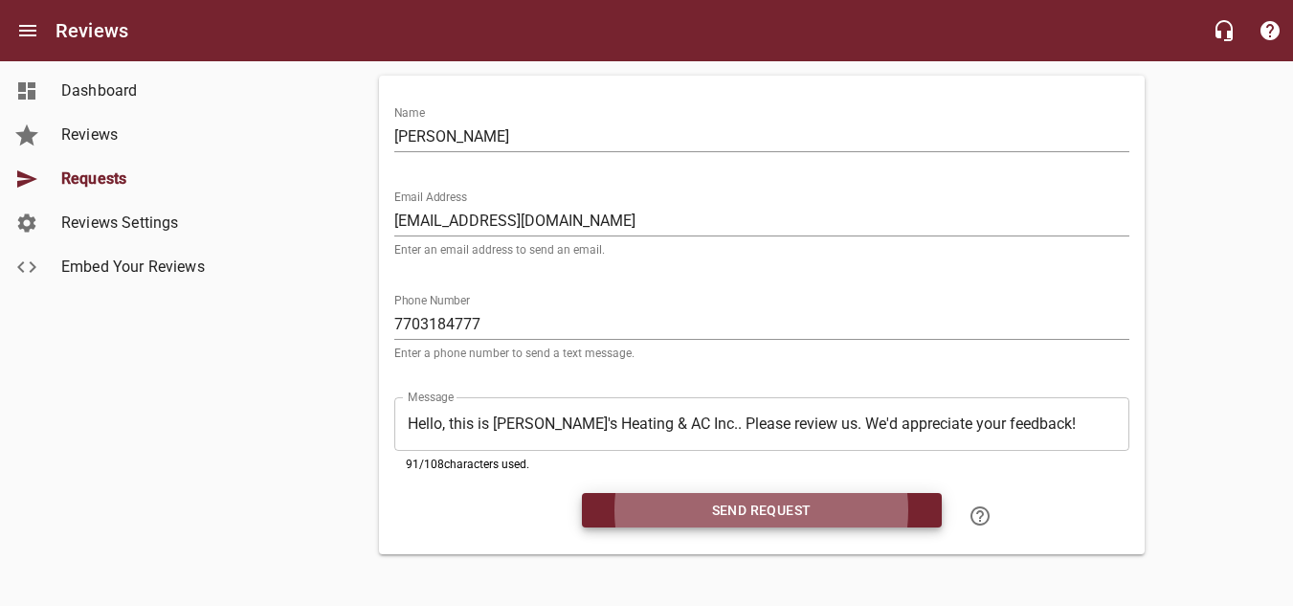
click at [711, 506] on span "Send Request" at bounding box center [761, 511] width 329 height 24
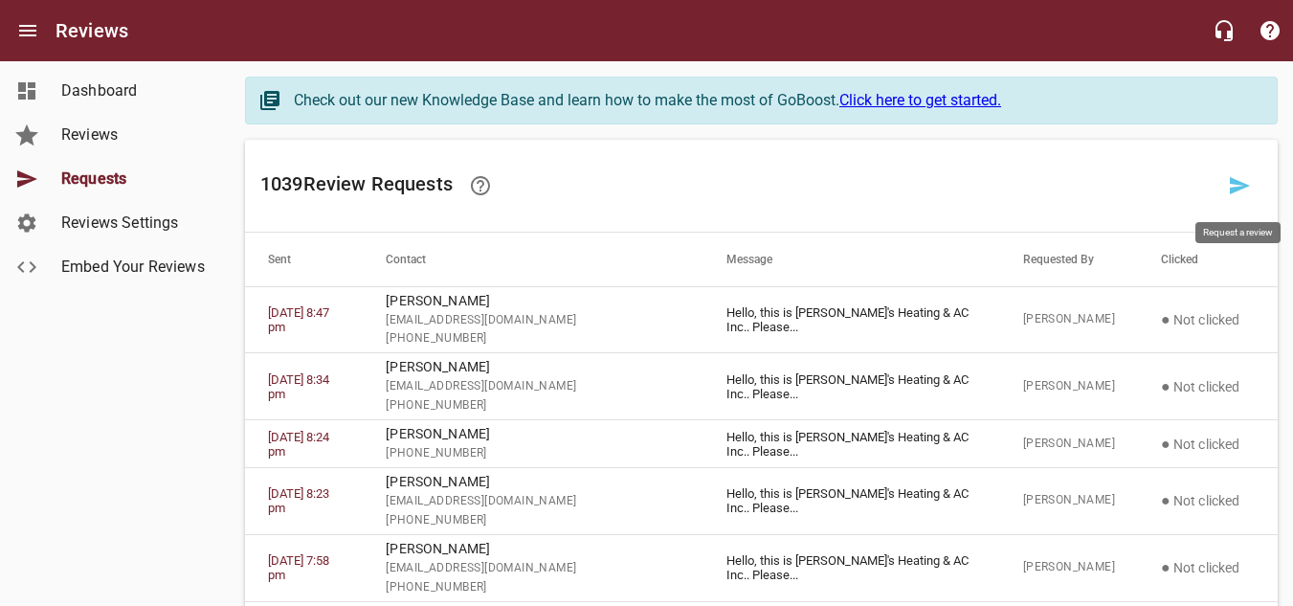
click at [1248, 185] on icon at bounding box center [1240, 185] width 20 height 17
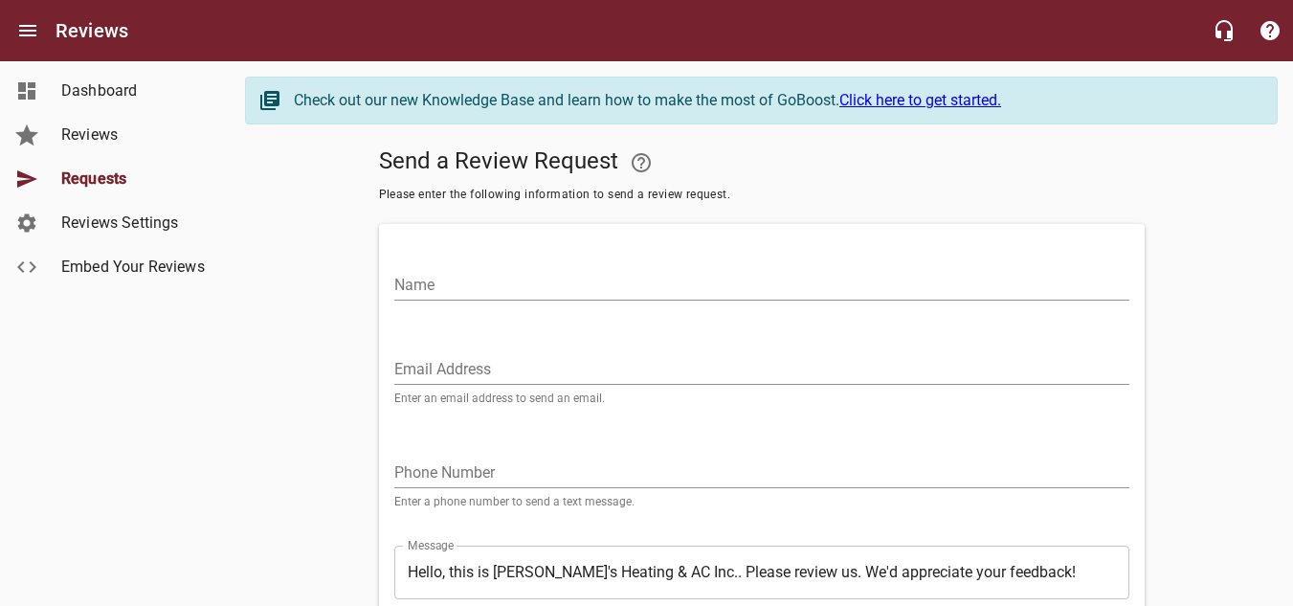
click at [479, 289] on input "Name" at bounding box center [761, 285] width 735 height 31
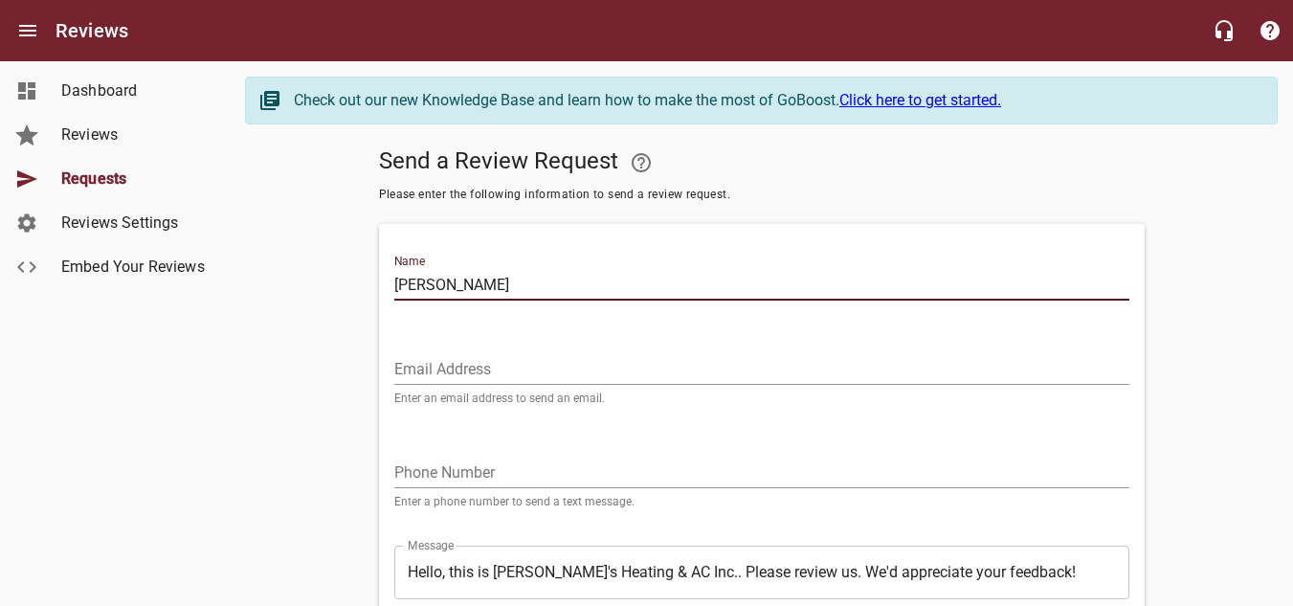
type input "[PERSON_NAME]"
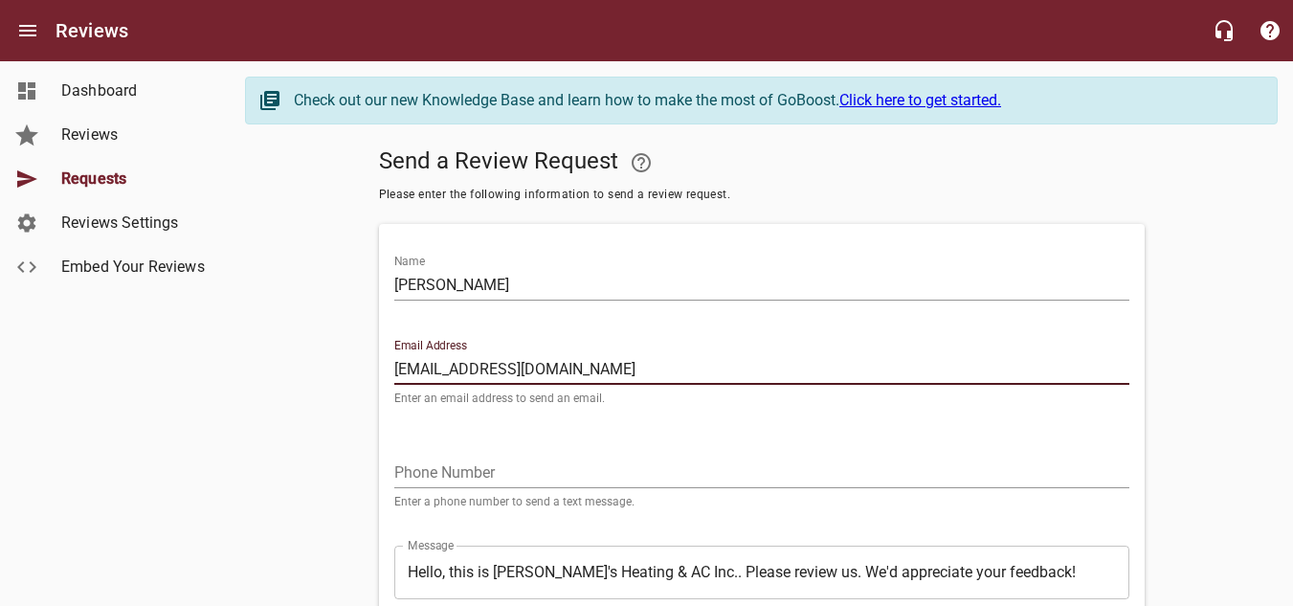
type input "[EMAIL_ADDRESS][DOMAIN_NAME]"
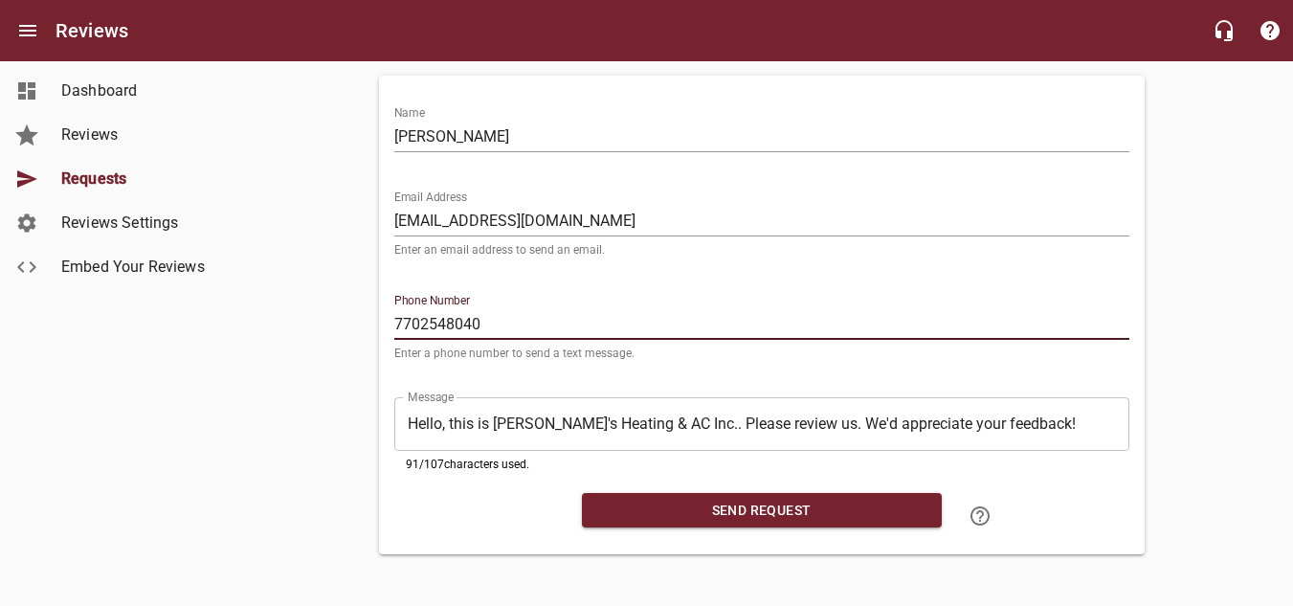
scroll to position [152, 0]
type input "7702548040"
click at [720, 508] on span "Send Request" at bounding box center [761, 511] width 329 height 24
